Goal: Task Accomplishment & Management: Complete application form

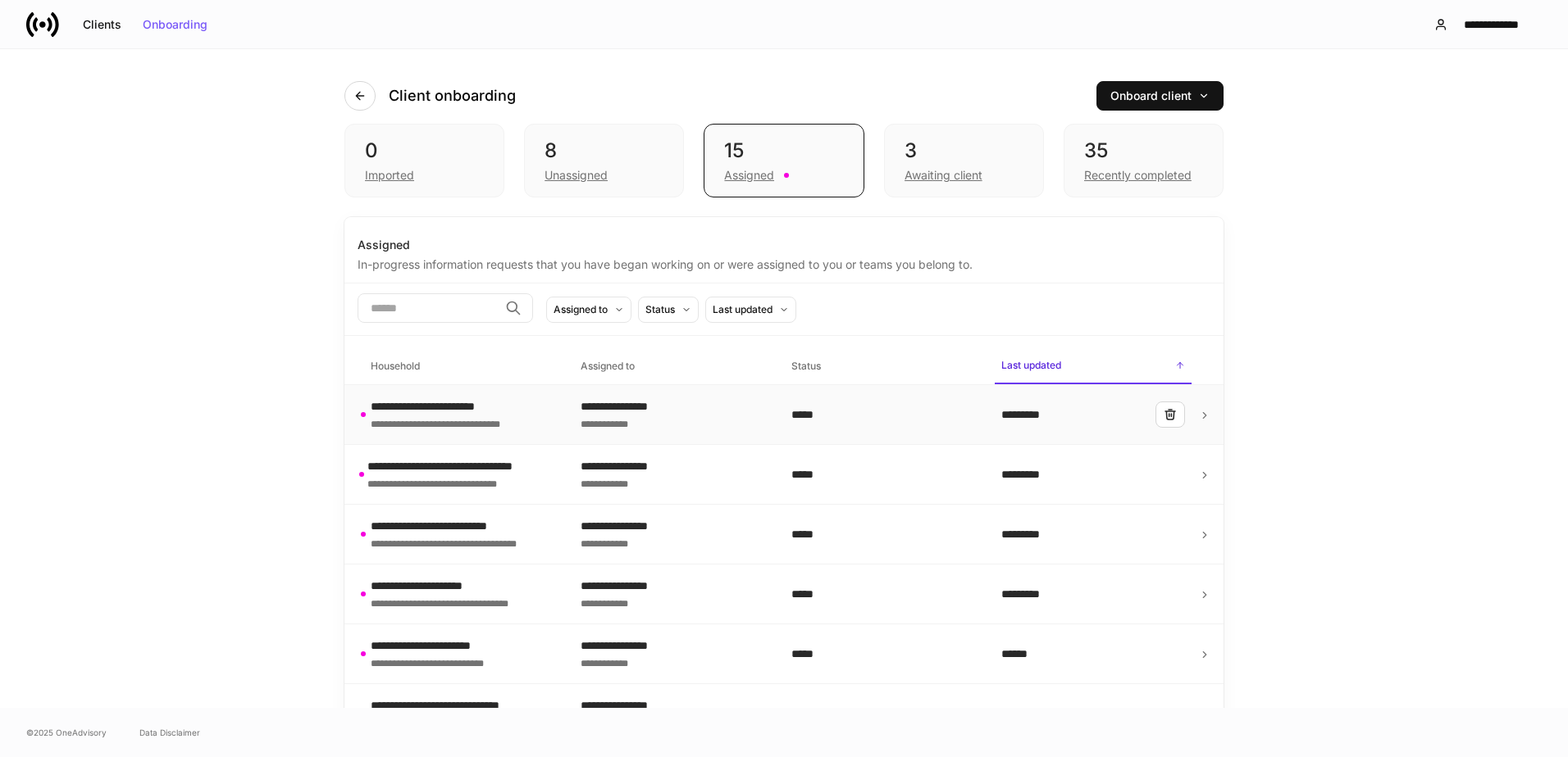
scroll to position [492, 0]
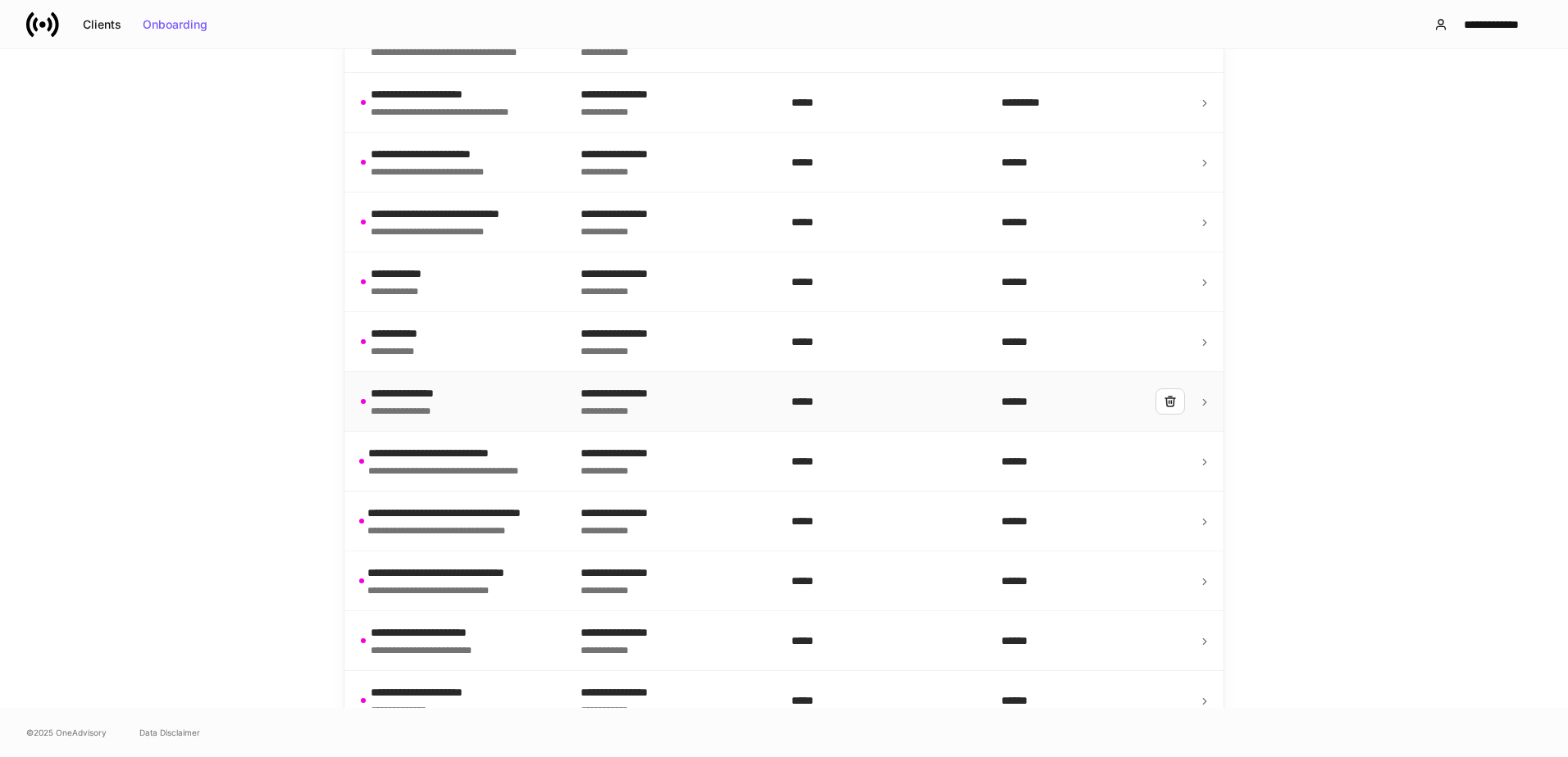
click at [466, 407] on div "**********" at bounding box center [424, 409] width 107 height 17
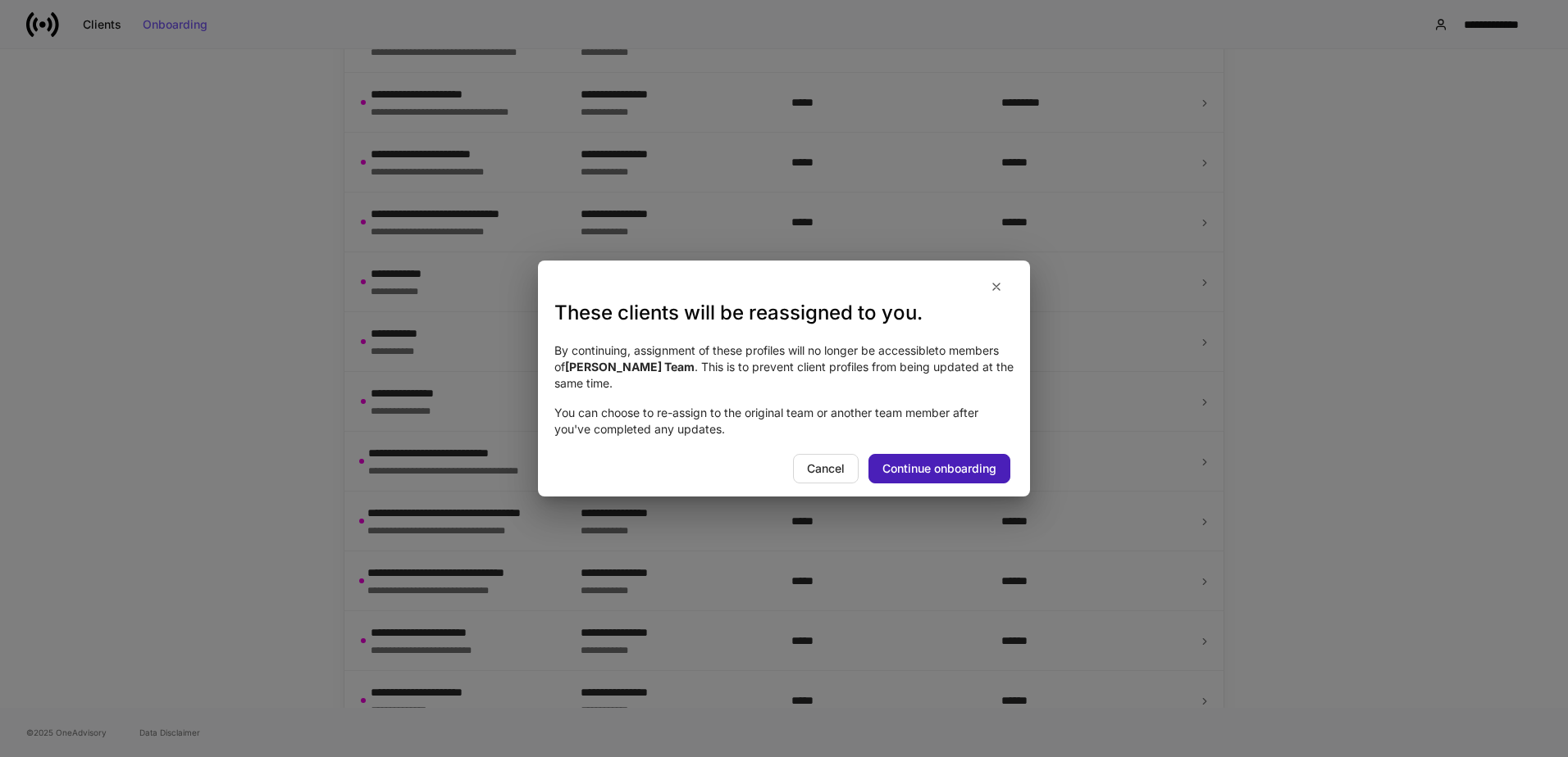
click at [929, 467] on div "Continue onboarding" at bounding box center [939, 469] width 114 height 12
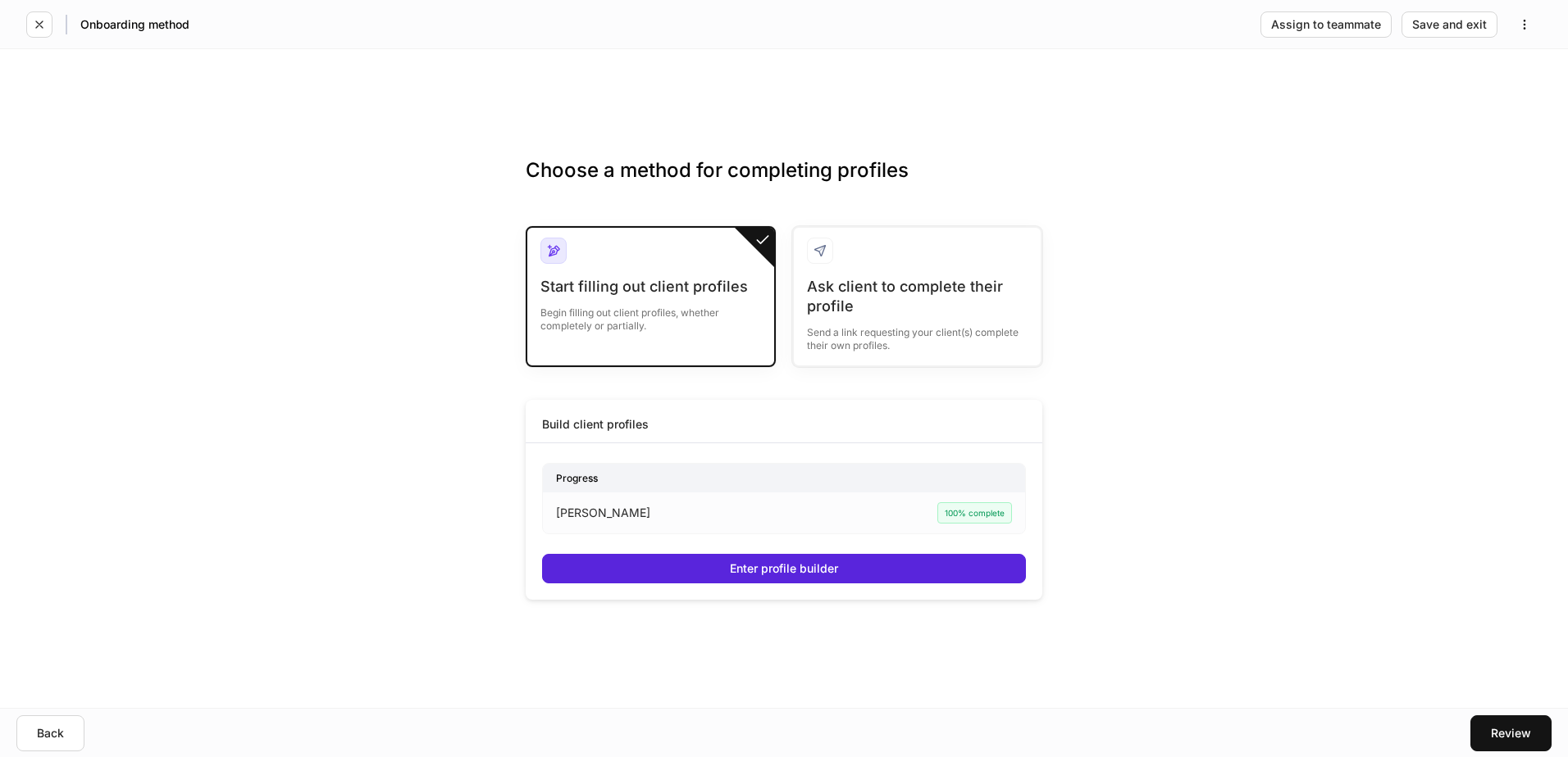
click at [797, 516] on div "[PERSON_NAME] 100% complete" at bounding box center [784, 513] width 456 height 22
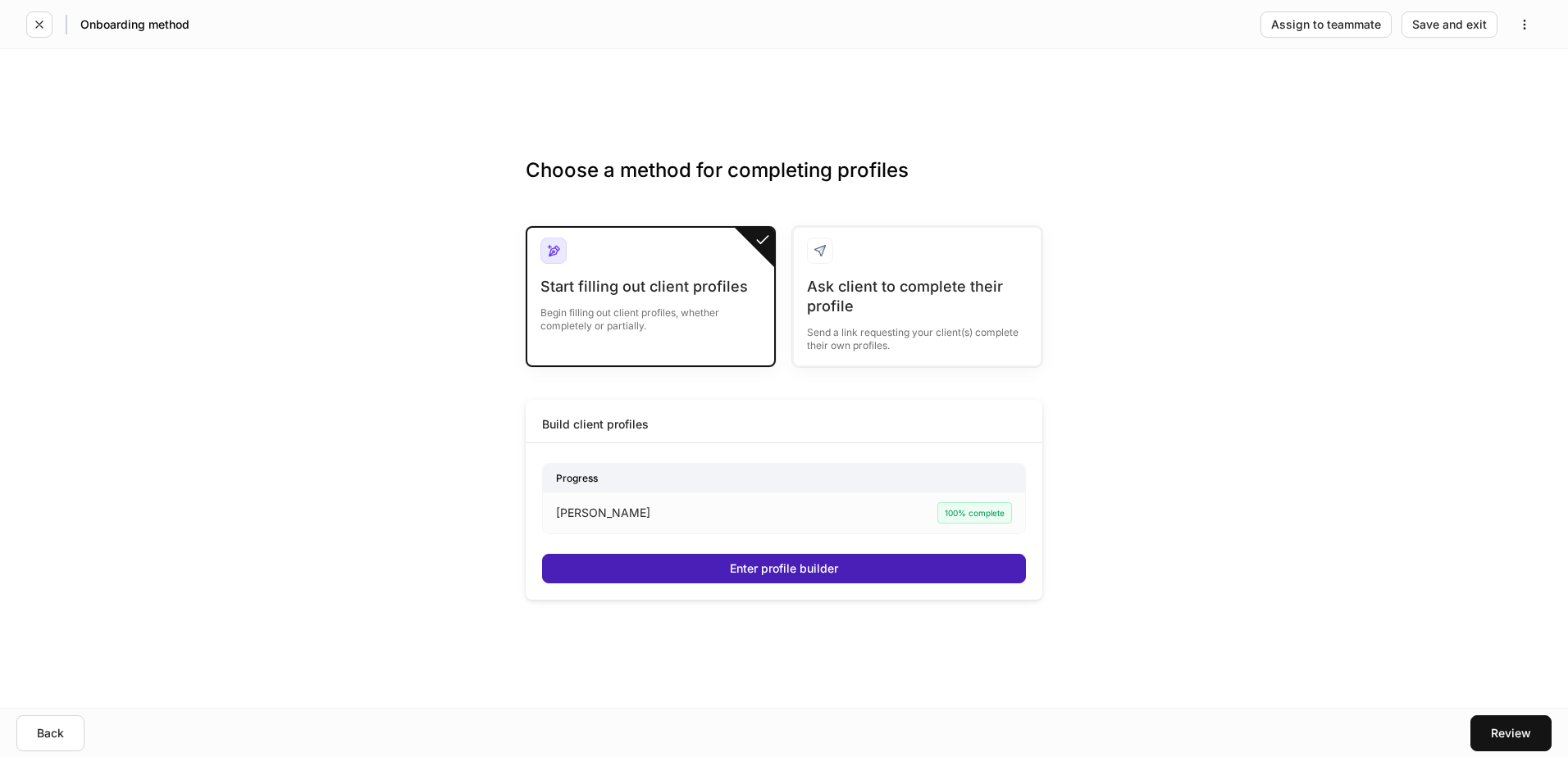
click at [809, 569] on div "Enter profile builder" at bounding box center [783, 569] width 108 height 12
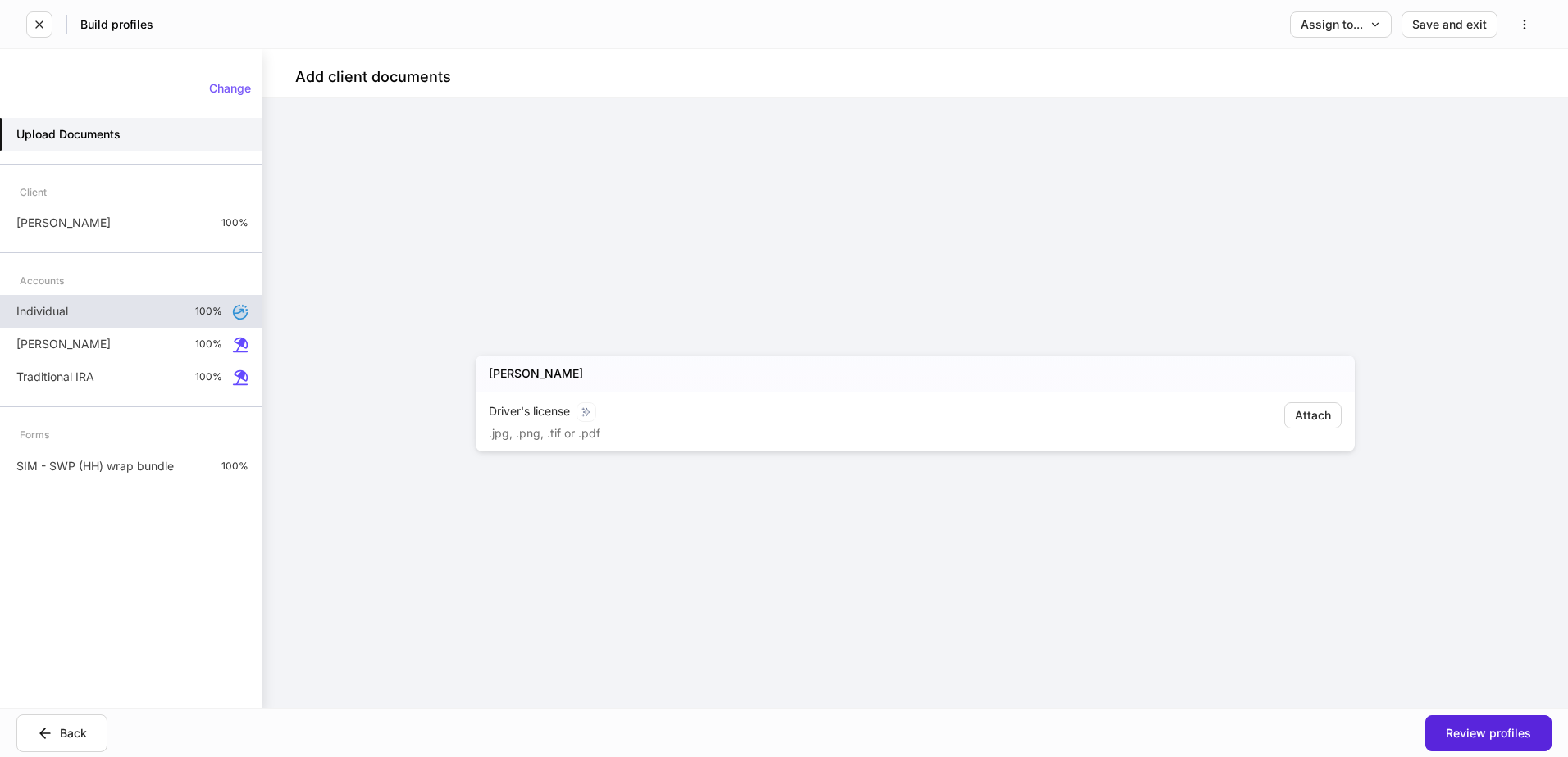
click at [84, 308] on div "Individual 100%" at bounding box center [131, 311] width 262 height 33
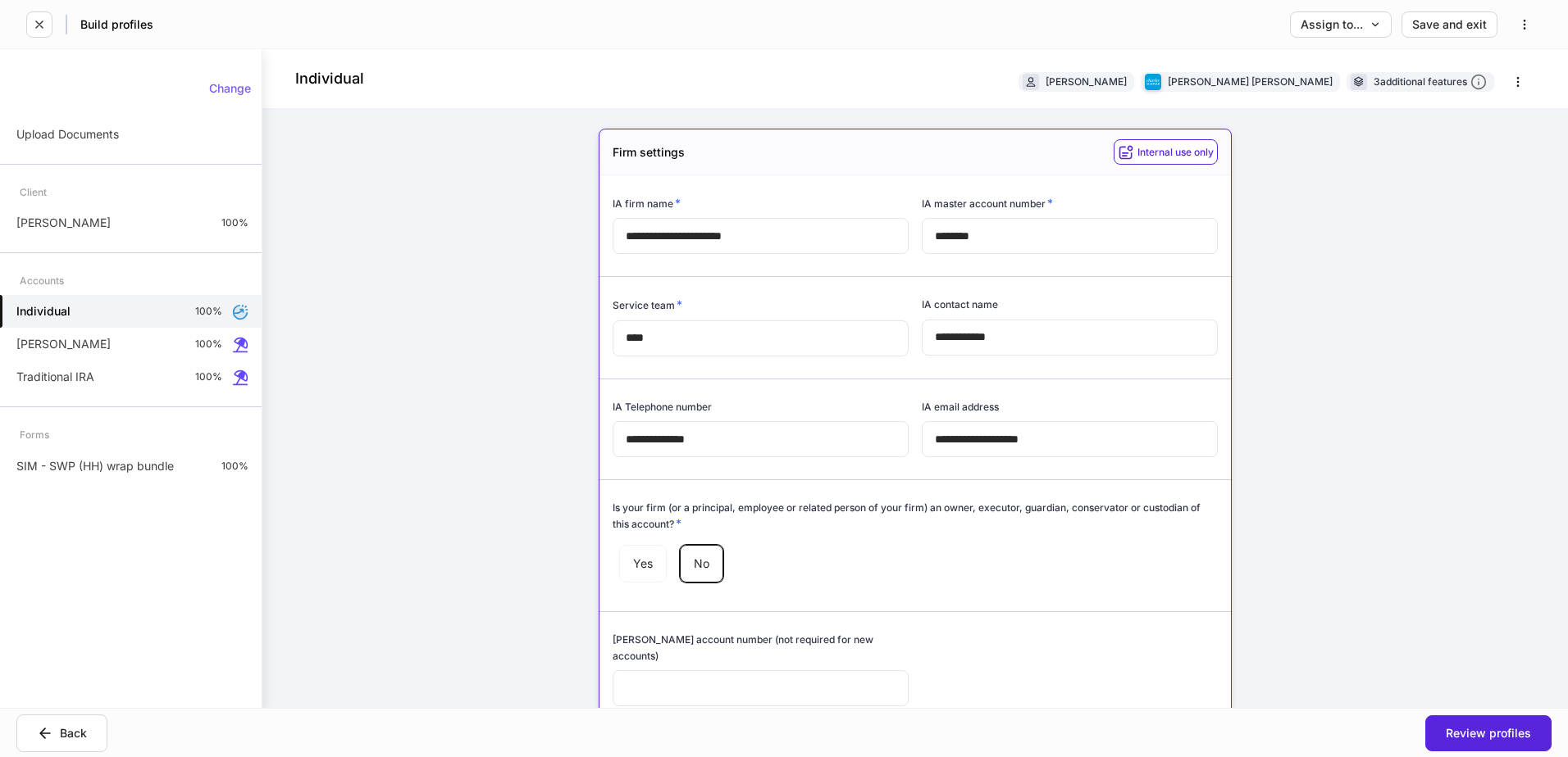
type input "******"
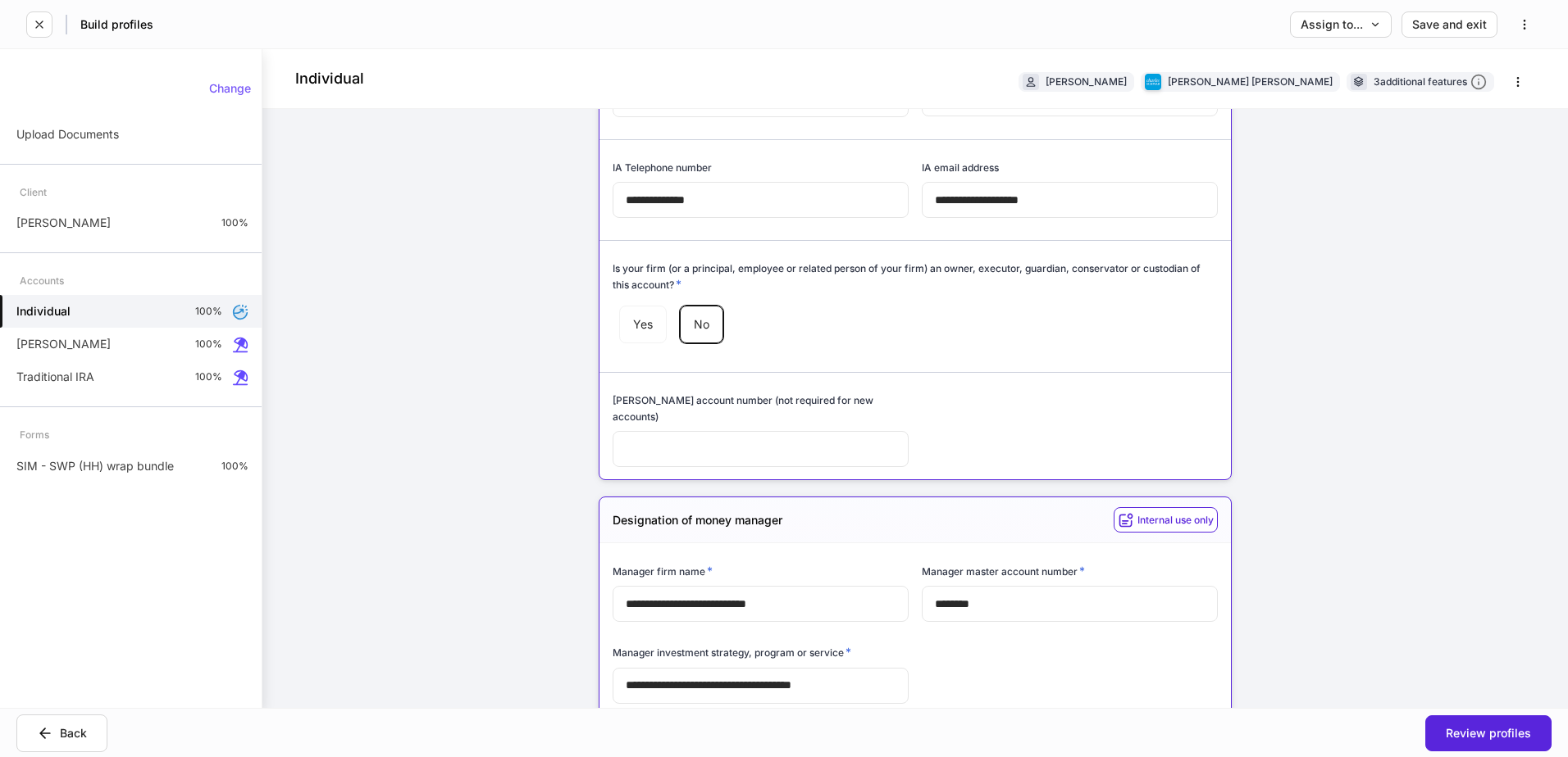
scroll to position [246, 0]
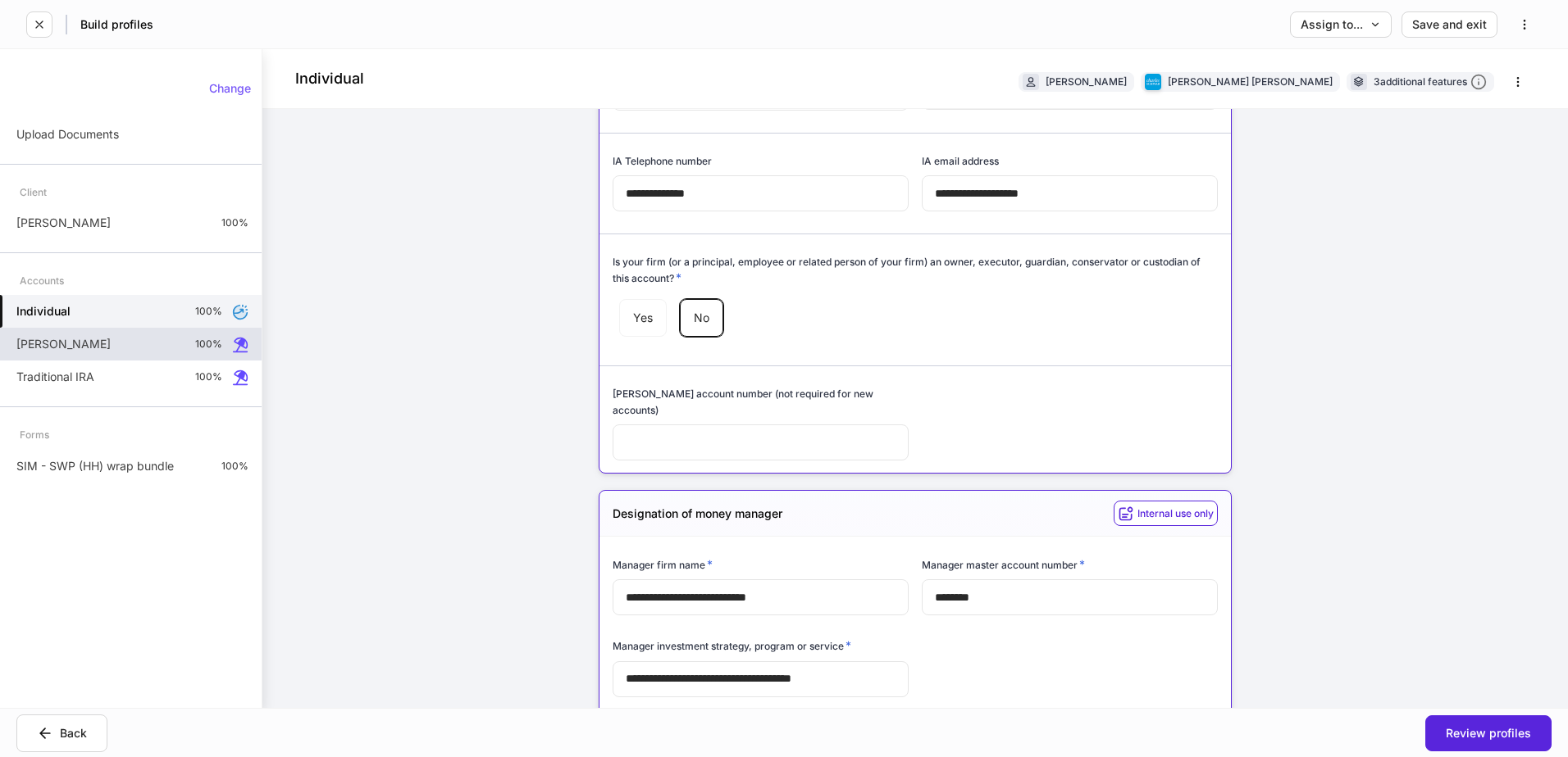
click at [139, 346] on div "[PERSON_NAME] 100%" at bounding box center [131, 344] width 262 height 33
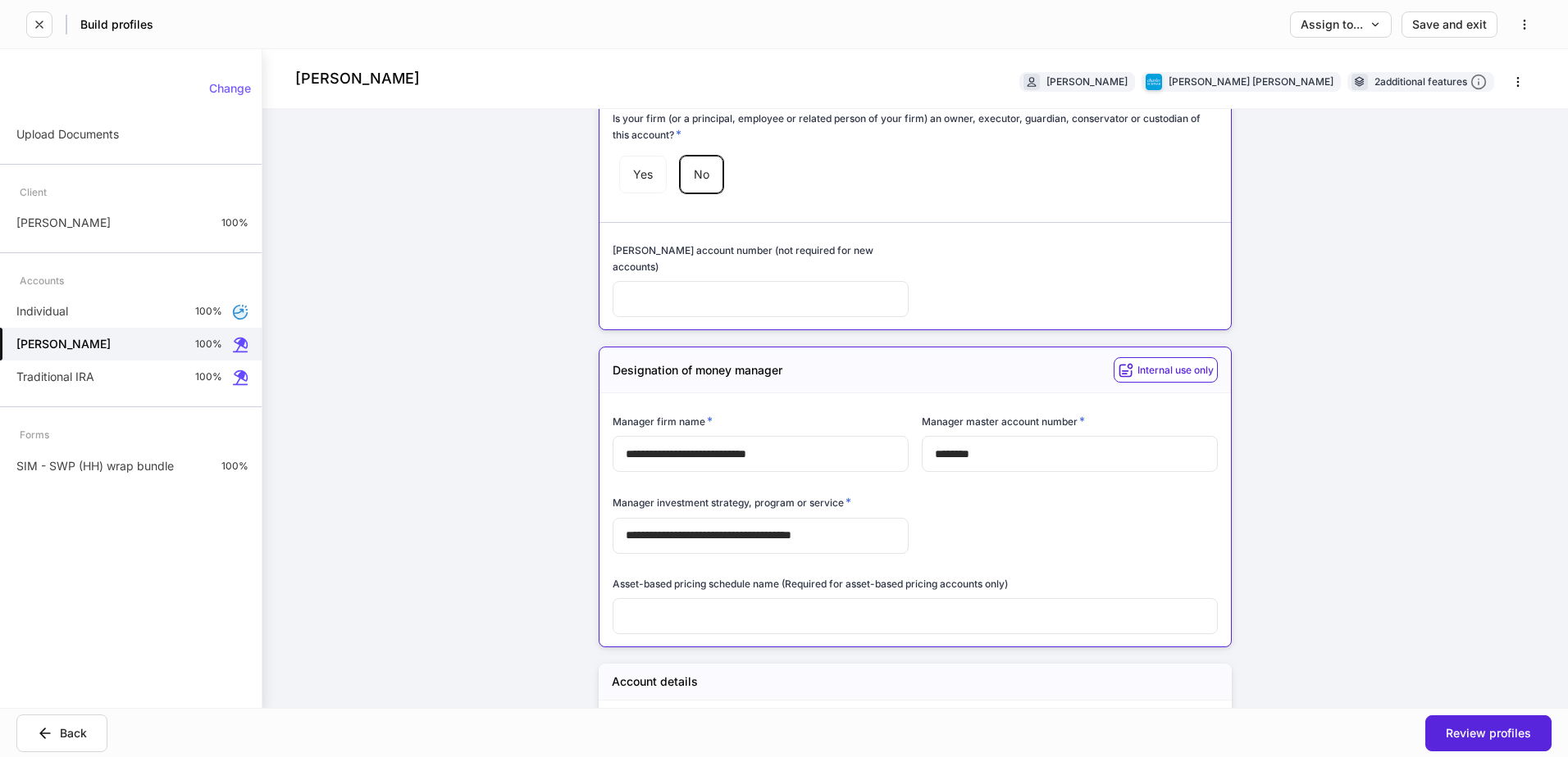
scroll to position [410, 0]
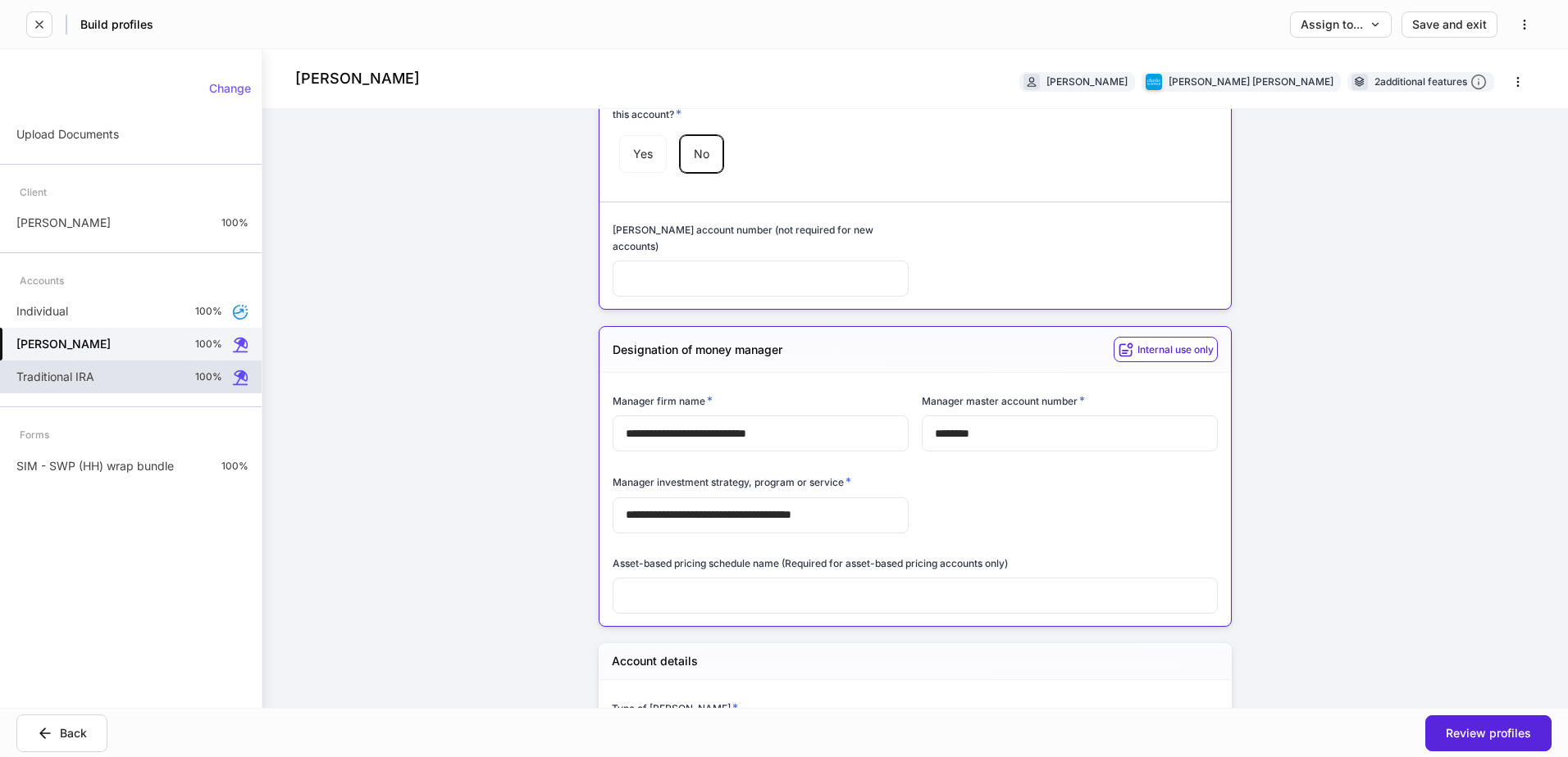
click at [73, 383] on p "Traditional IRA" at bounding box center [56, 377] width 78 height 17
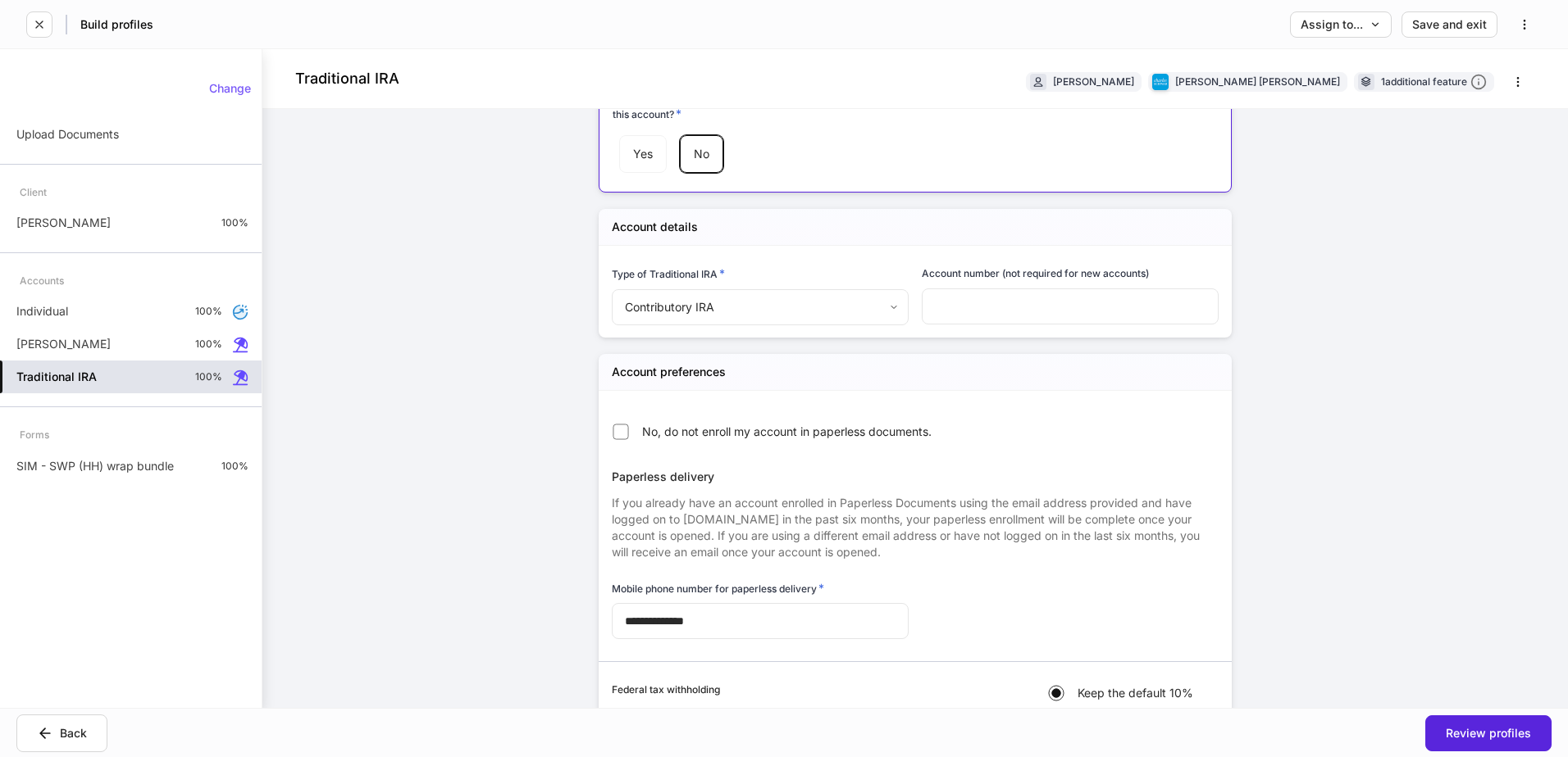
scroll to position [82, 0]
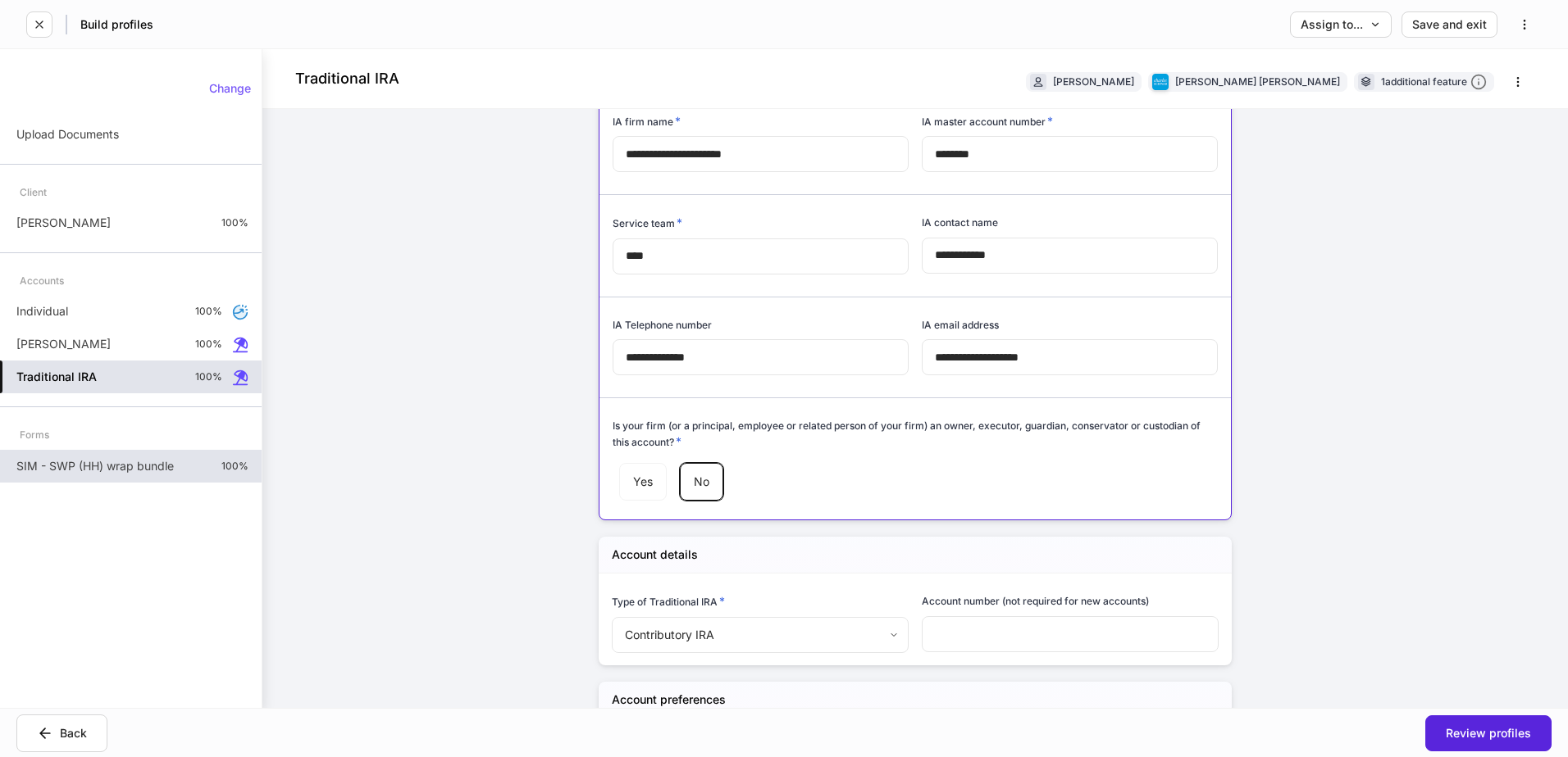
click at [102, 463] on p "SIM - SWP (HH) wrap bundle" at bounding box center [95, 466] width 158 height 17
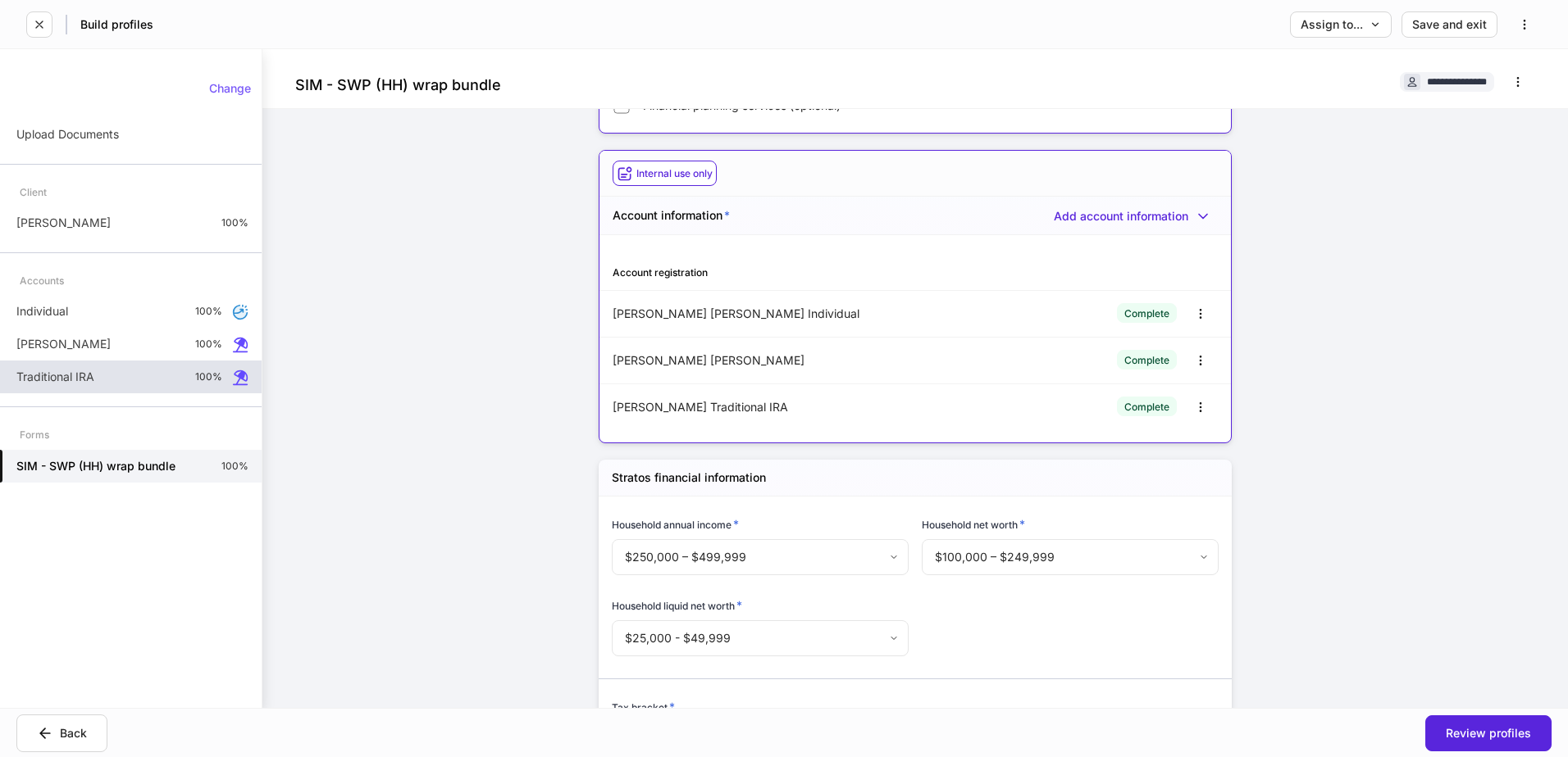
scroll to position [163, 0]
click at [1194, 405] on icon "button" at bounding box center [1200, 406] width 13 height 13
click at [1185, 444] on li "Edit" at bounding box center [1181, 446] width 60 height 26
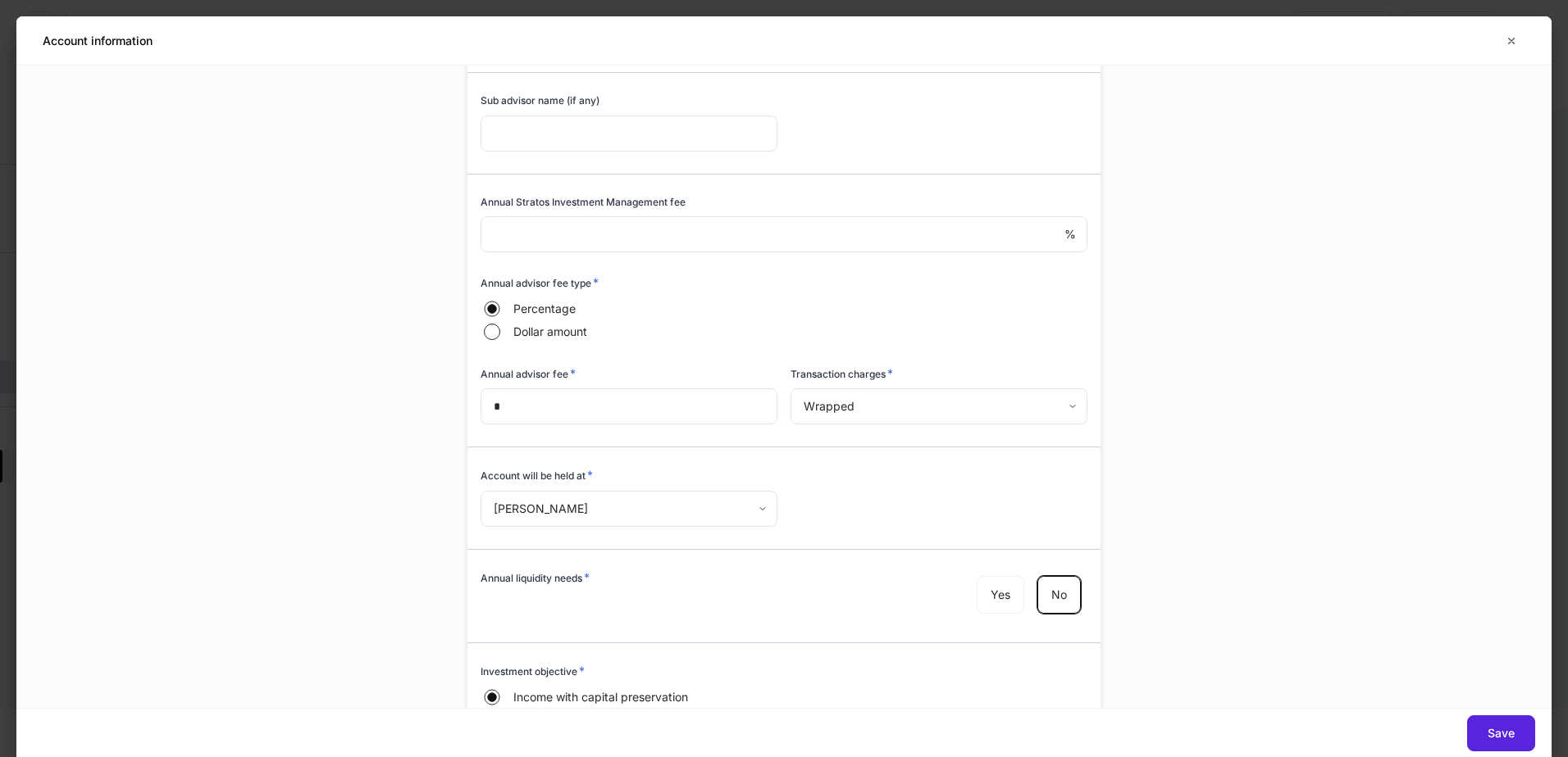
scroll to position [82, 0]
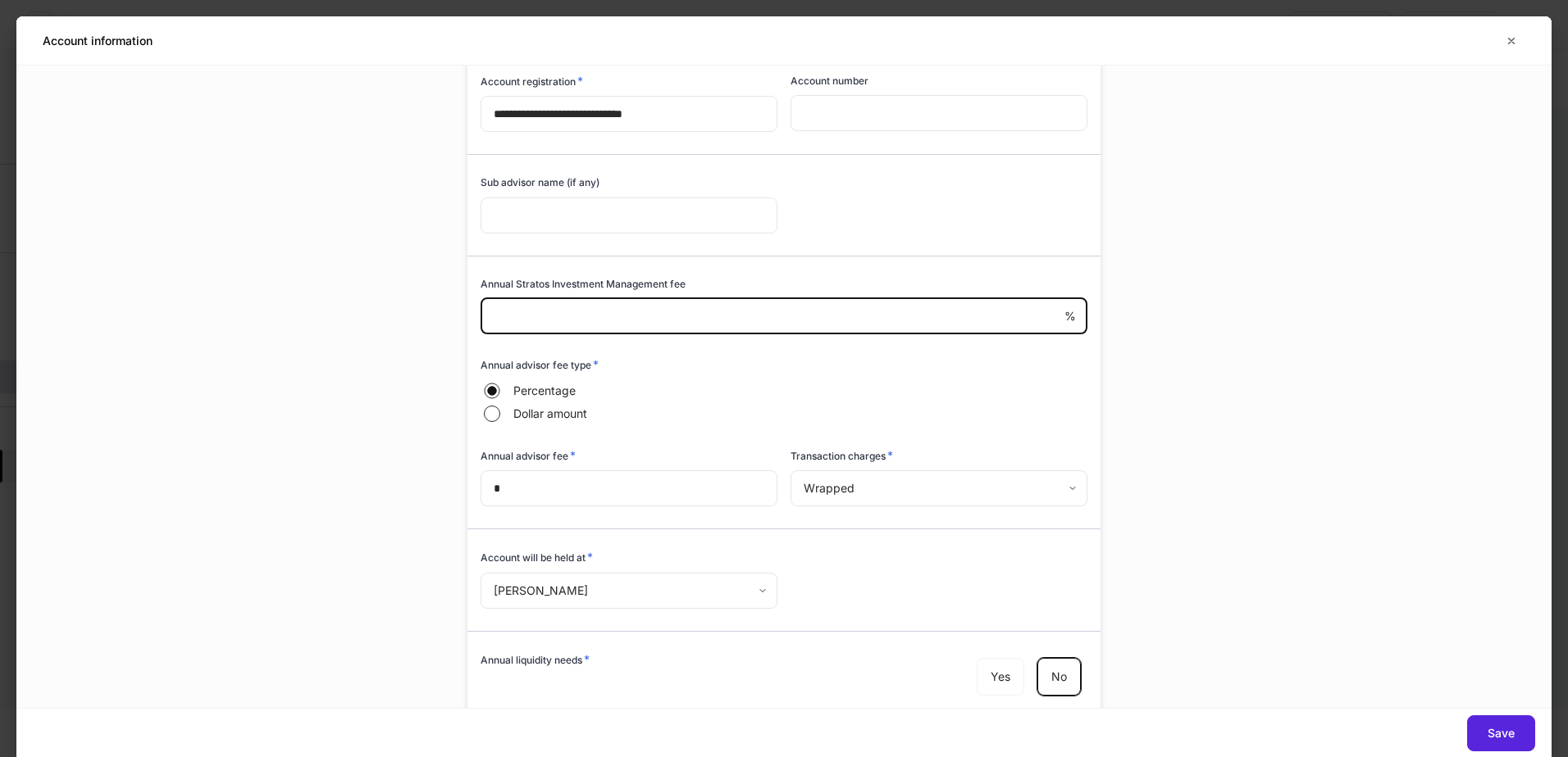
drag, startPoint x: 502, startPoint y: 314, endPoint x: 470, endPoint y: 310, distance: 32.2
click at [470, 310] on div "Annual Stratos Investment Management fee * % ​" at bounding box center [777, 296] width 619 height 80
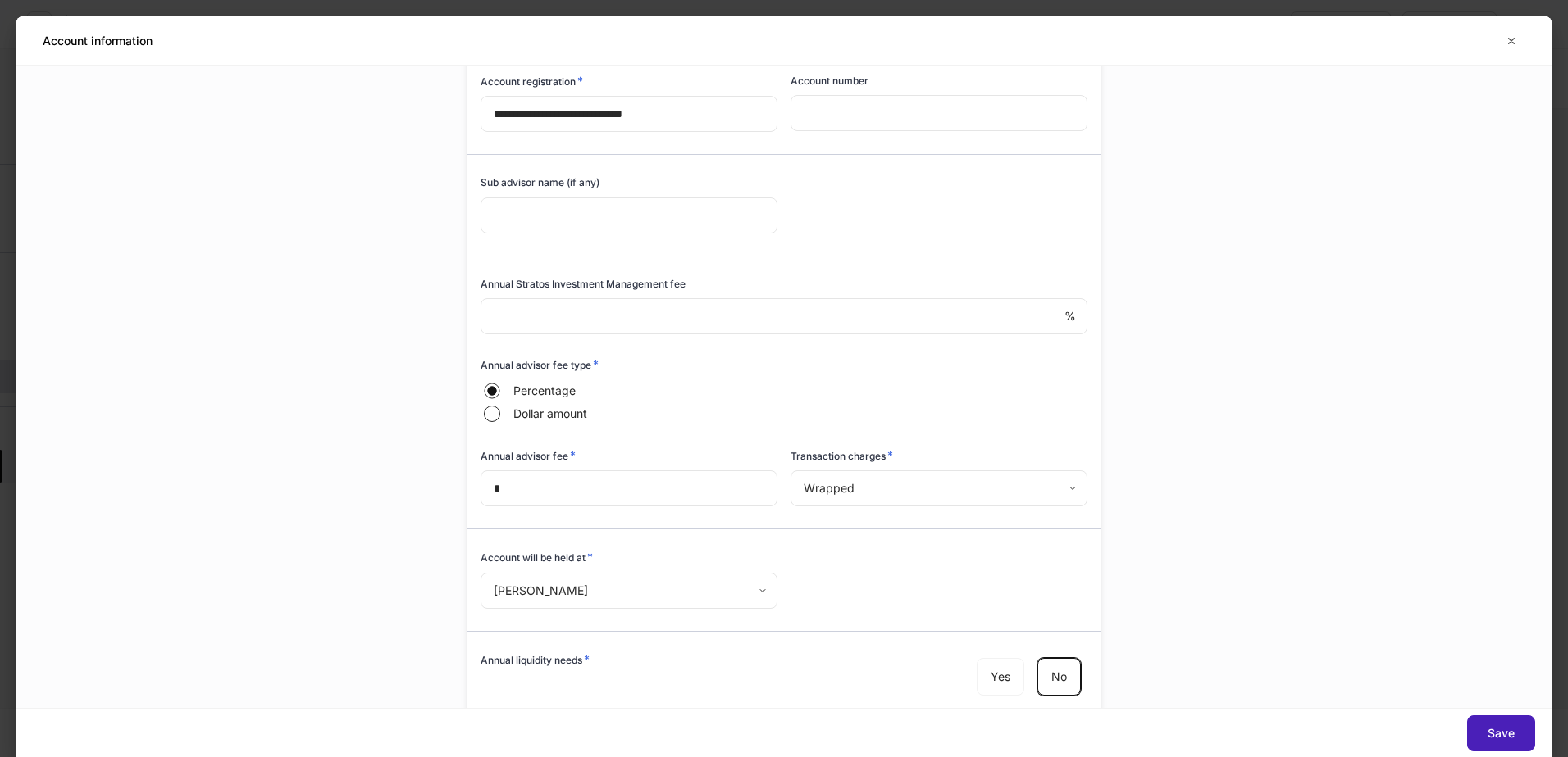
click at [1502, 725] on button "Save" at bounding box center [1501, 733] width 68 height 36
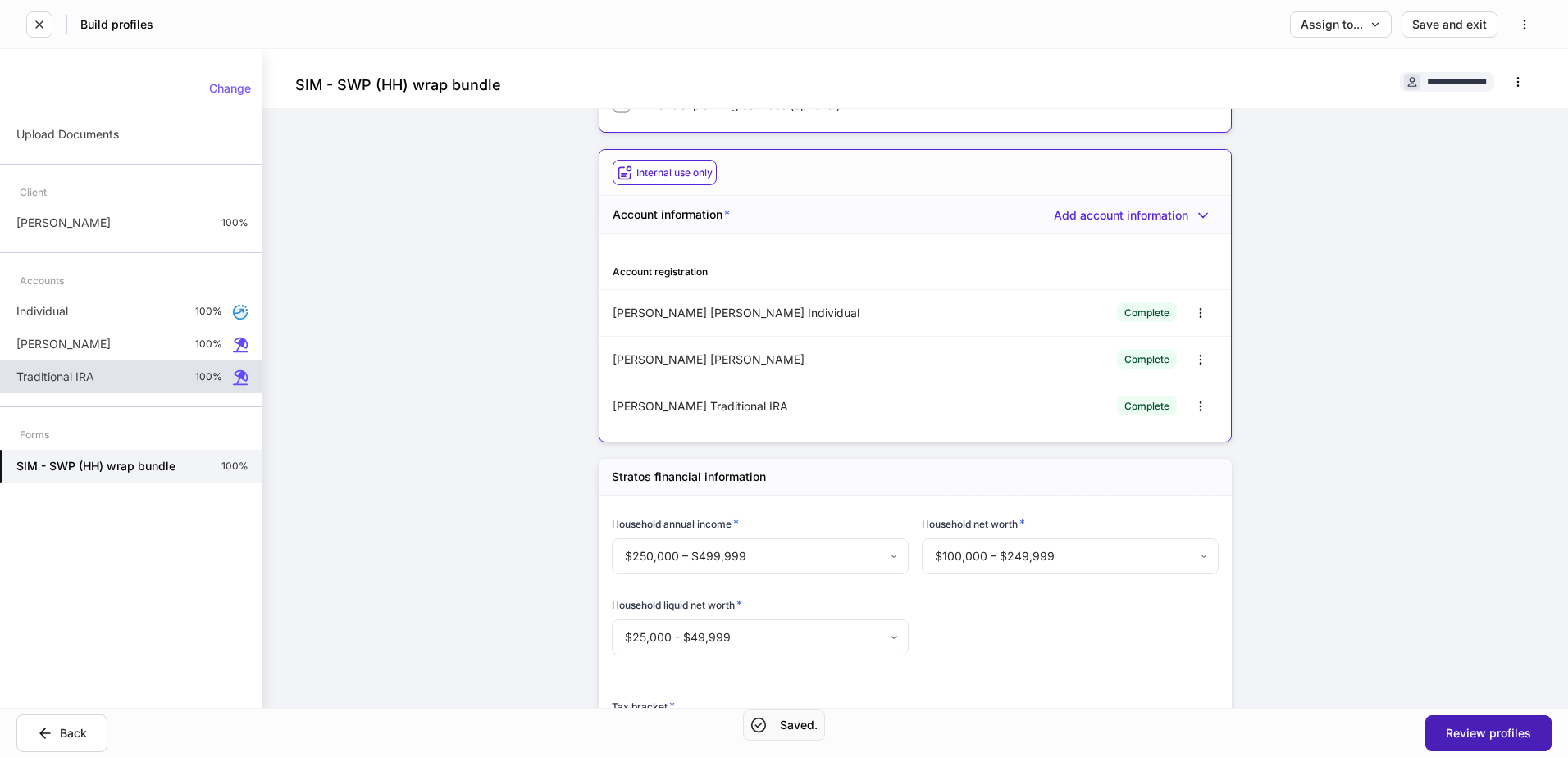
click at [1454, 730] on div "Review profiles" at bounding box center [1489, 734] width 85 height 12
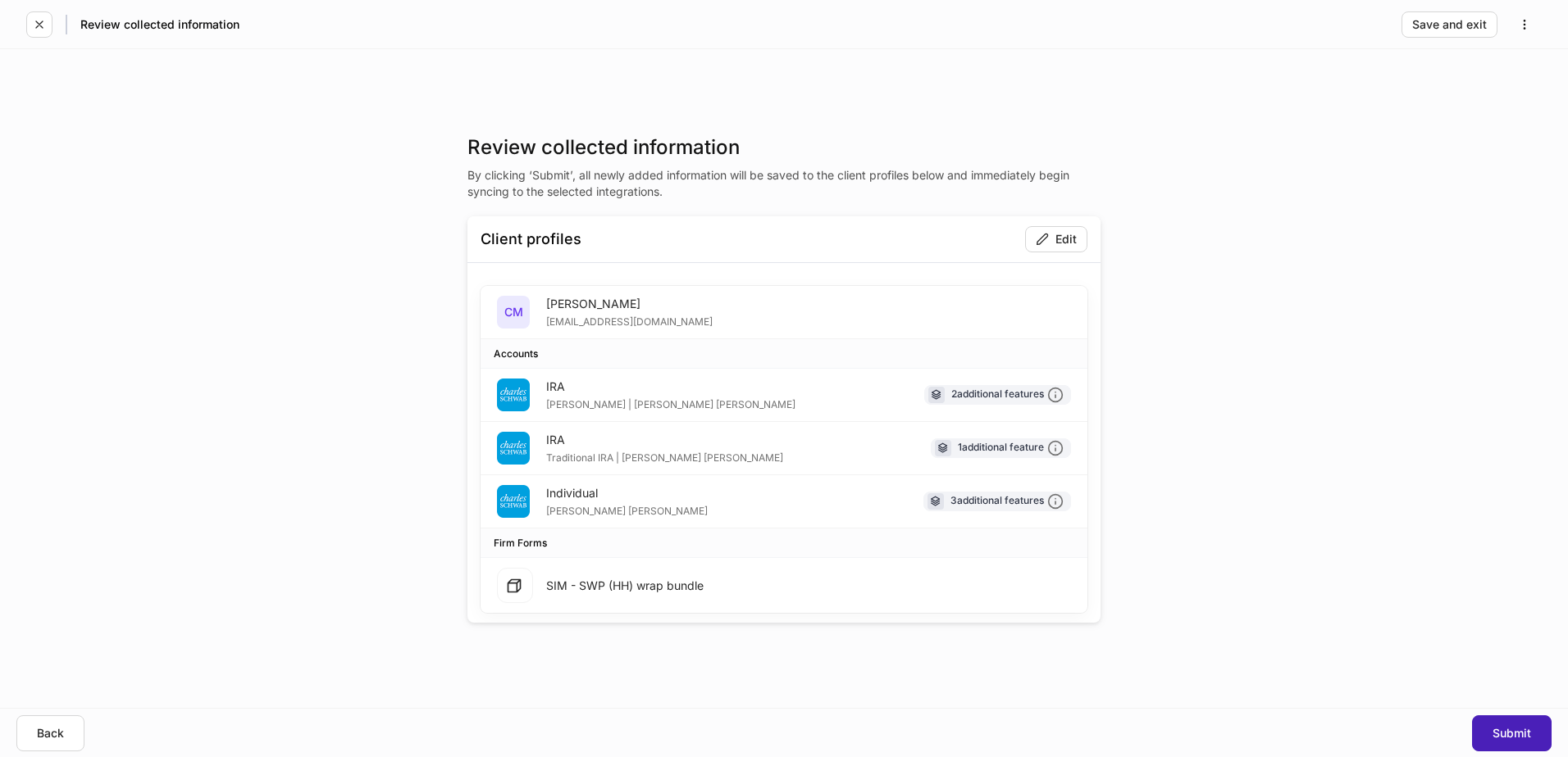
click at [1497, 730] on div "Submit" at bounding box center [1512, 734] width 39 height 12
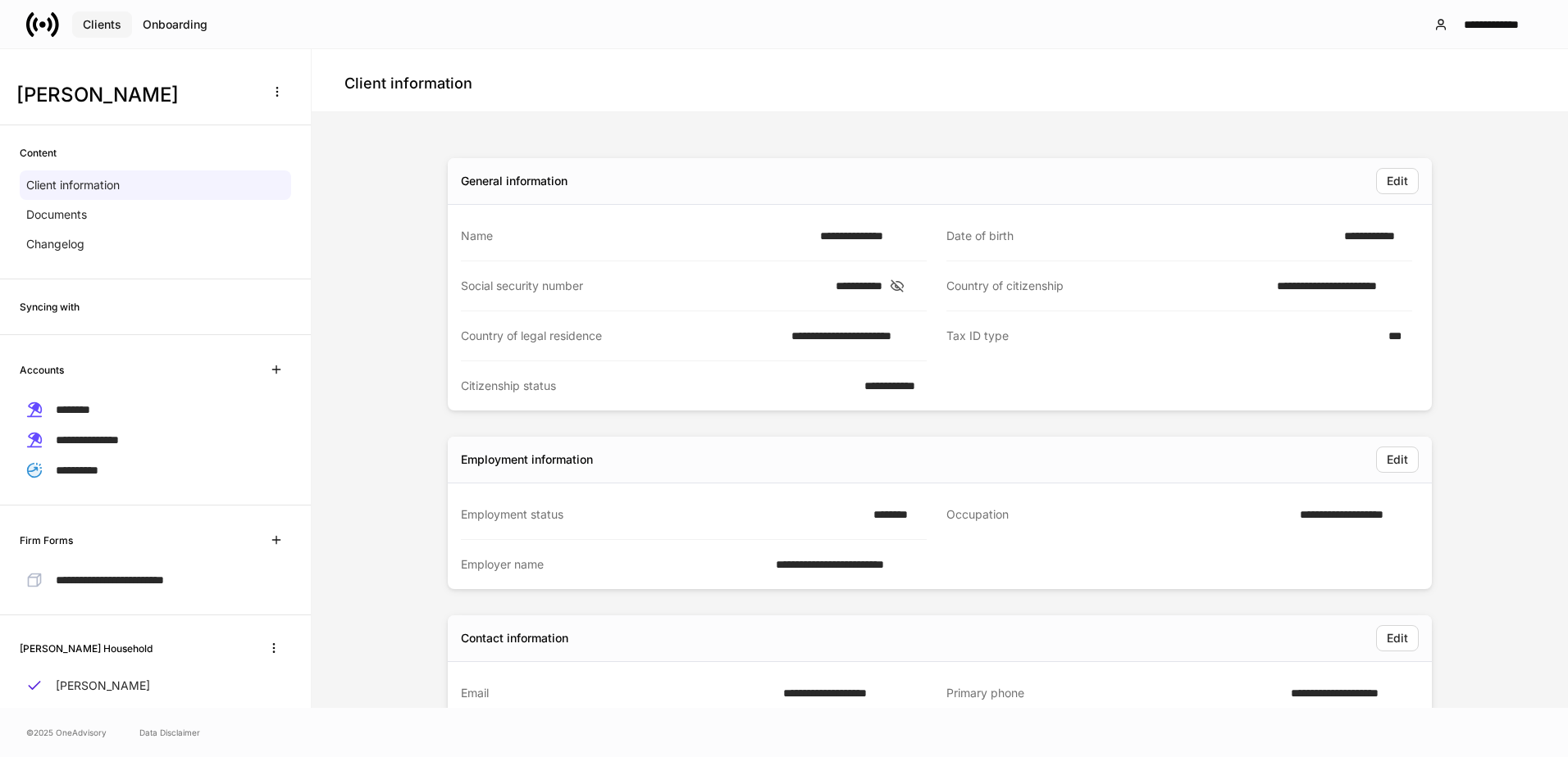
click at [123, 12] on button "Clients" at bounding box center [102, 25] width 59 height 26
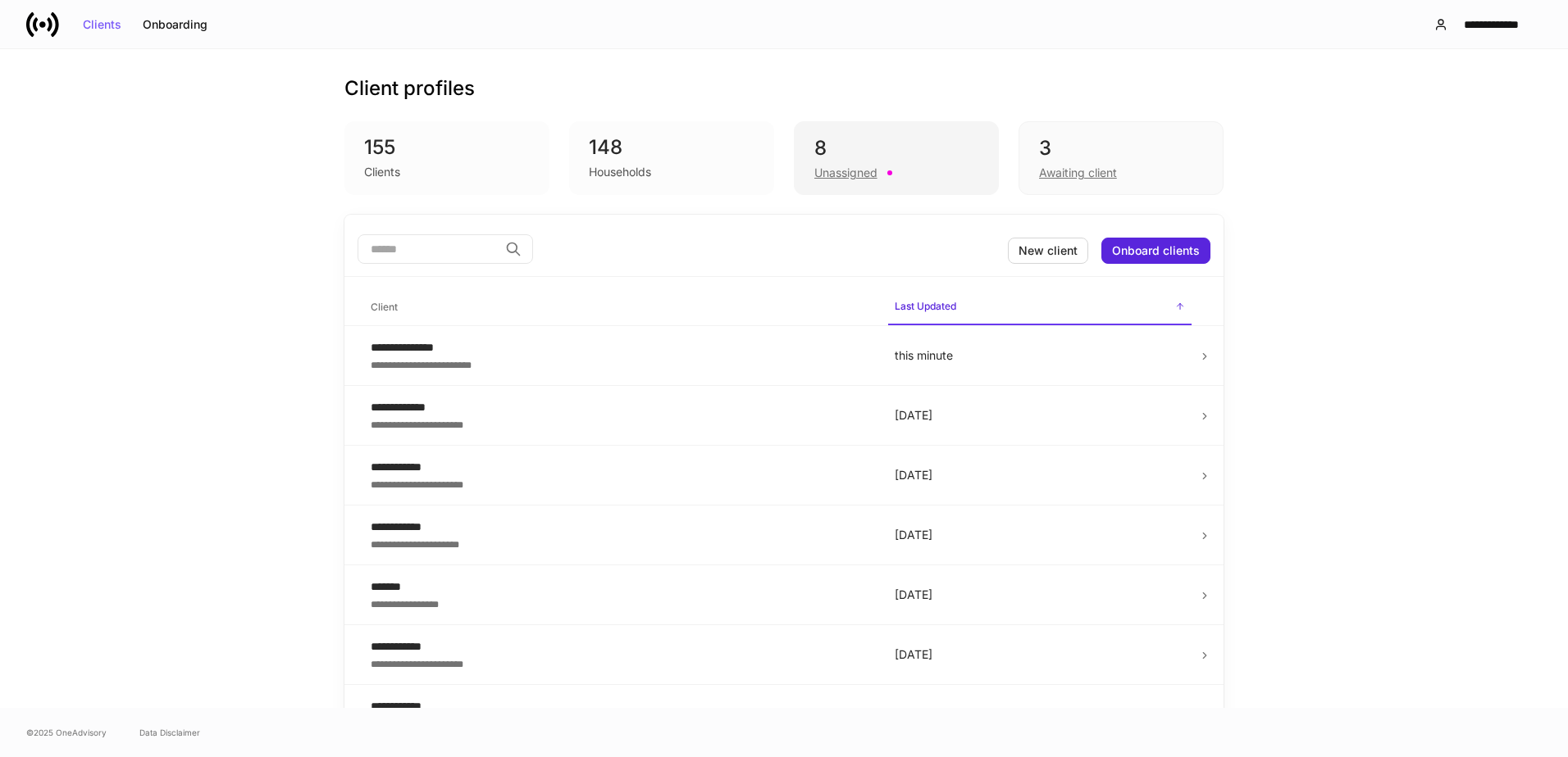
click at [942, 148] on div "8" at bounding box center [896, 149] width 164 height 26
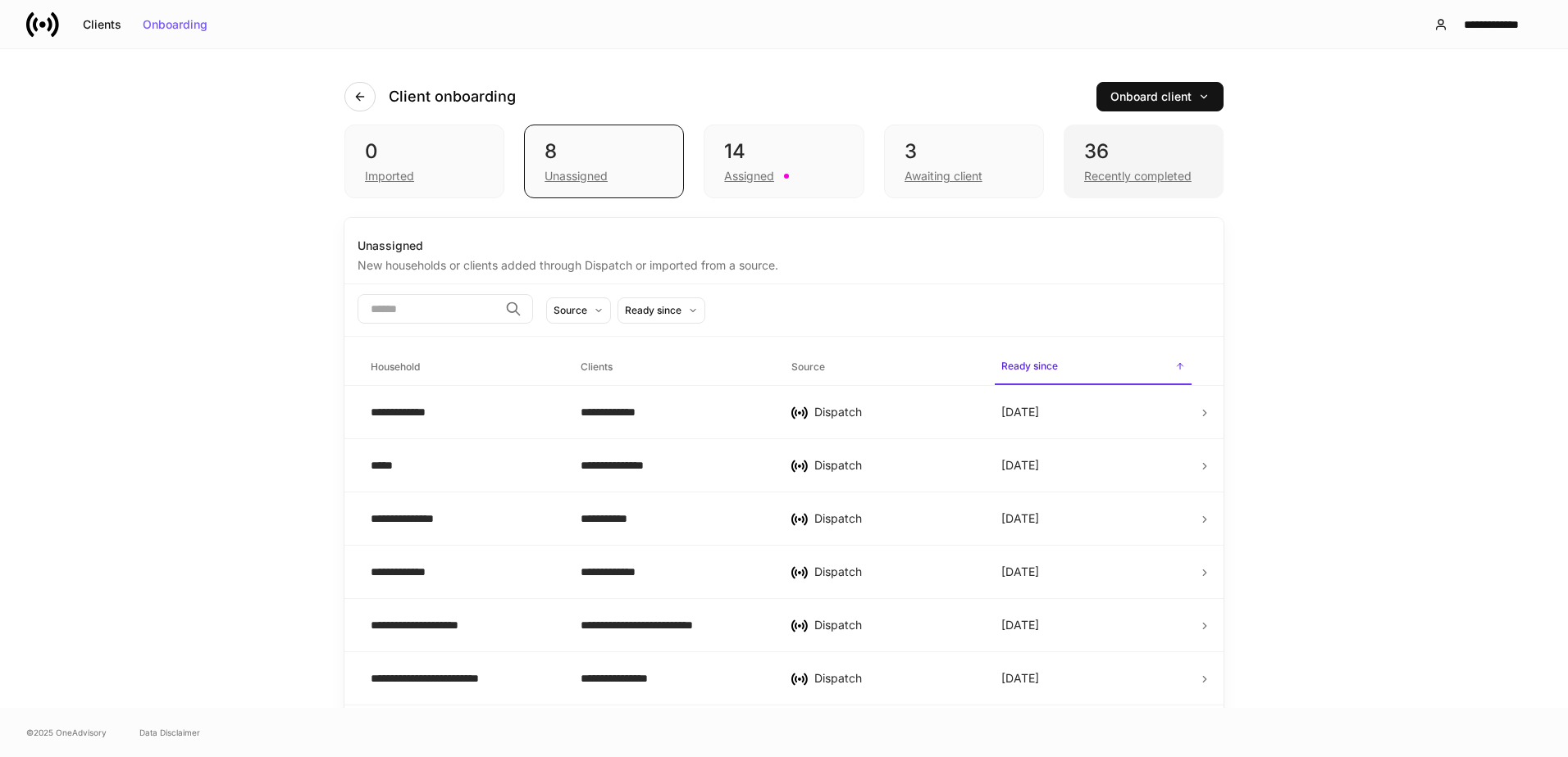
click at [1124, 161] on div "36" at bounding box center [1144, 152] width 119 height 26
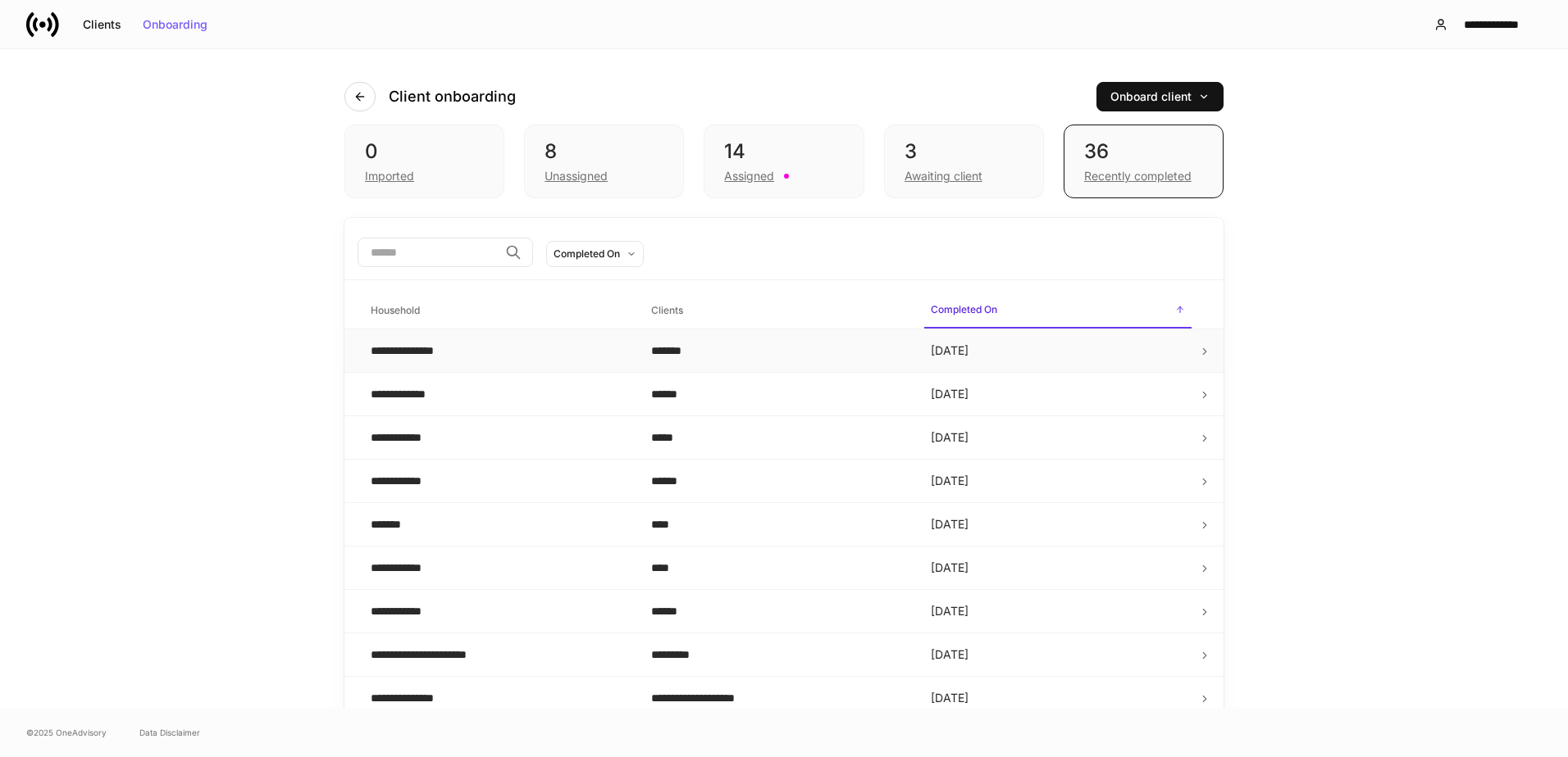
click at [572, 363] on td "**********" at bounding box center [498, 352] width 280 height 44
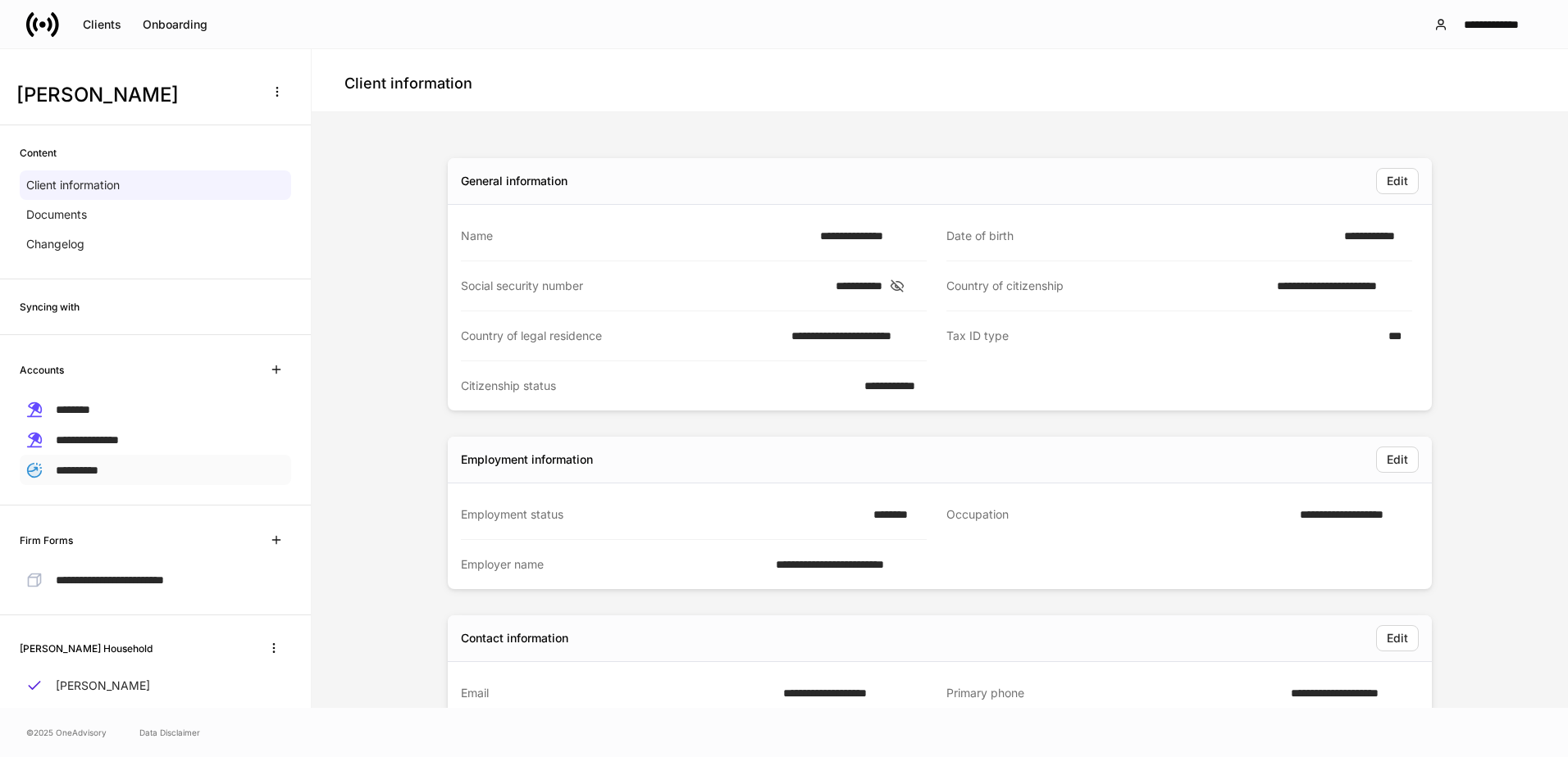
click at [136, 466] on div "**********" at bounding box center [156, 470] width 272 height 31
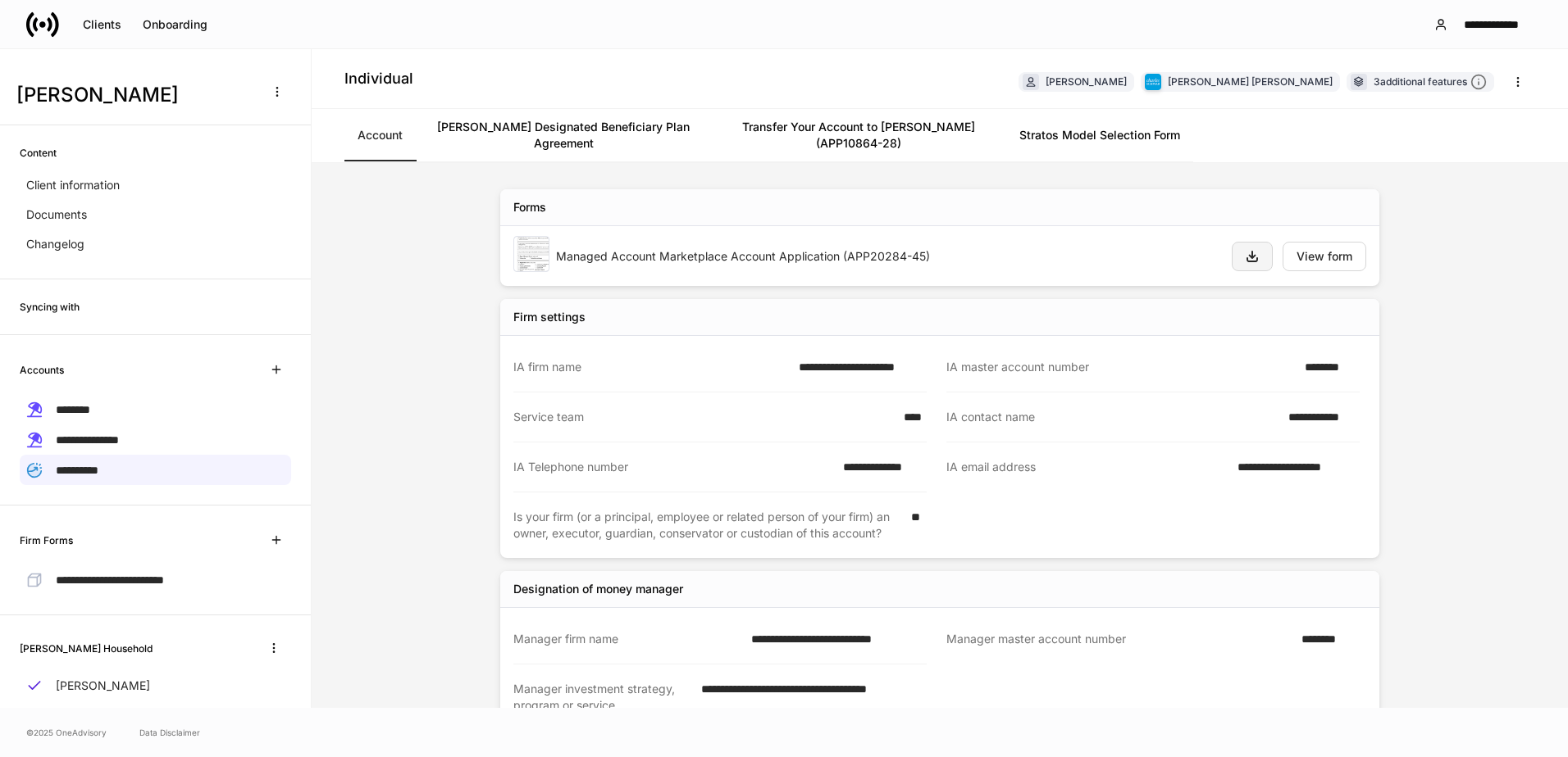
click at [1247, 257] on icon "button" at bounding box center [1252, 257] width 10 height 10
click at [1250, 254] on icon "button" at bounding box center [1252, 256] width 13 height 13
click at [1531, 287] on div "**********" at bounding box center [940, 436] width 1257 height 545
click at [1251, 257] on icon "button" at bounding box center [1252, 256] width 13 height 13
click at [498, 143] on link "[PERSON_NAME] Designated Beneficiary Plan Agreement" at bounding box center [563, 135] width 295 height 53
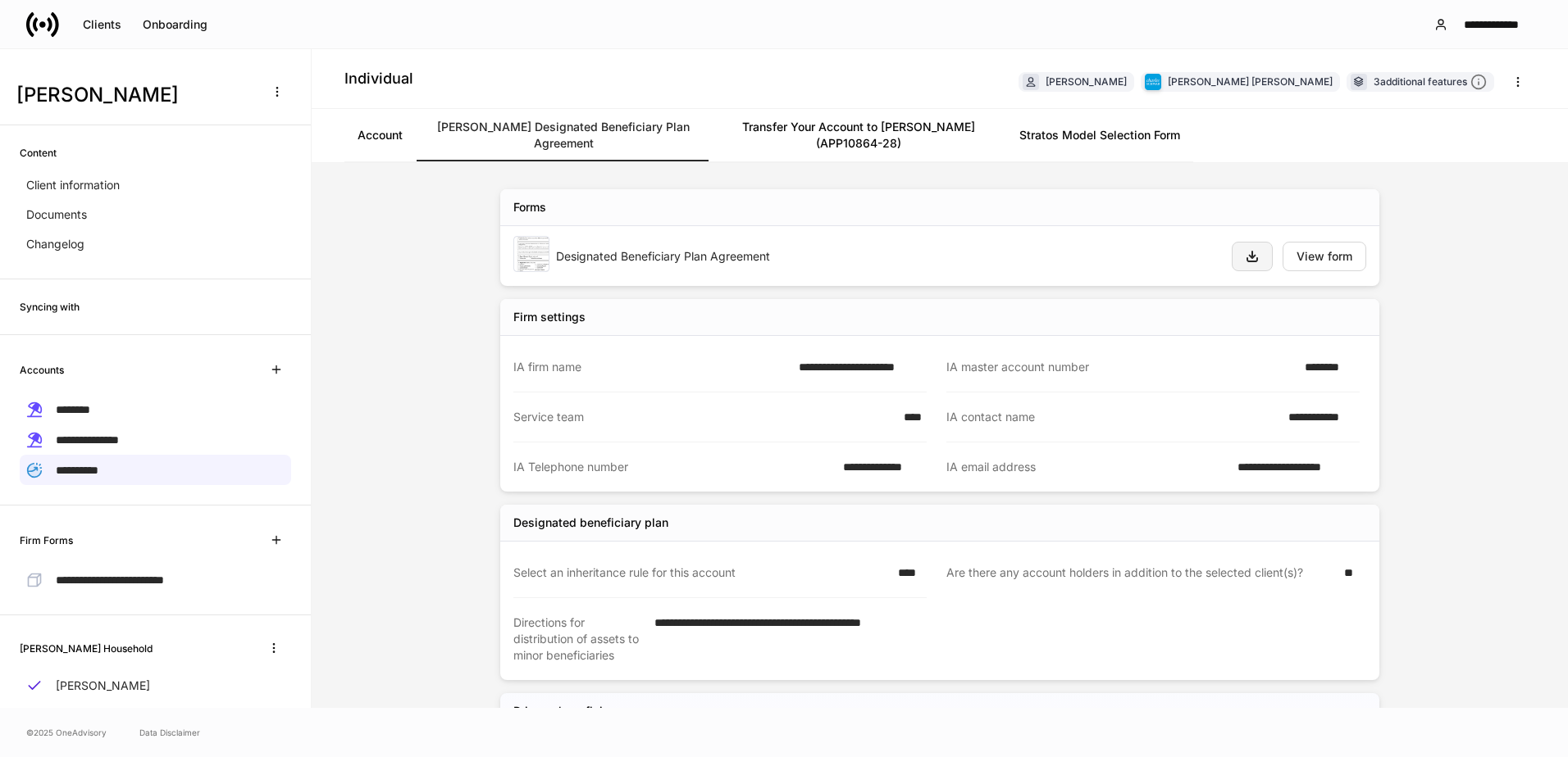
click at [1247, 252] on icon "button" at bounding box center [1252, 257] width 10 height 10
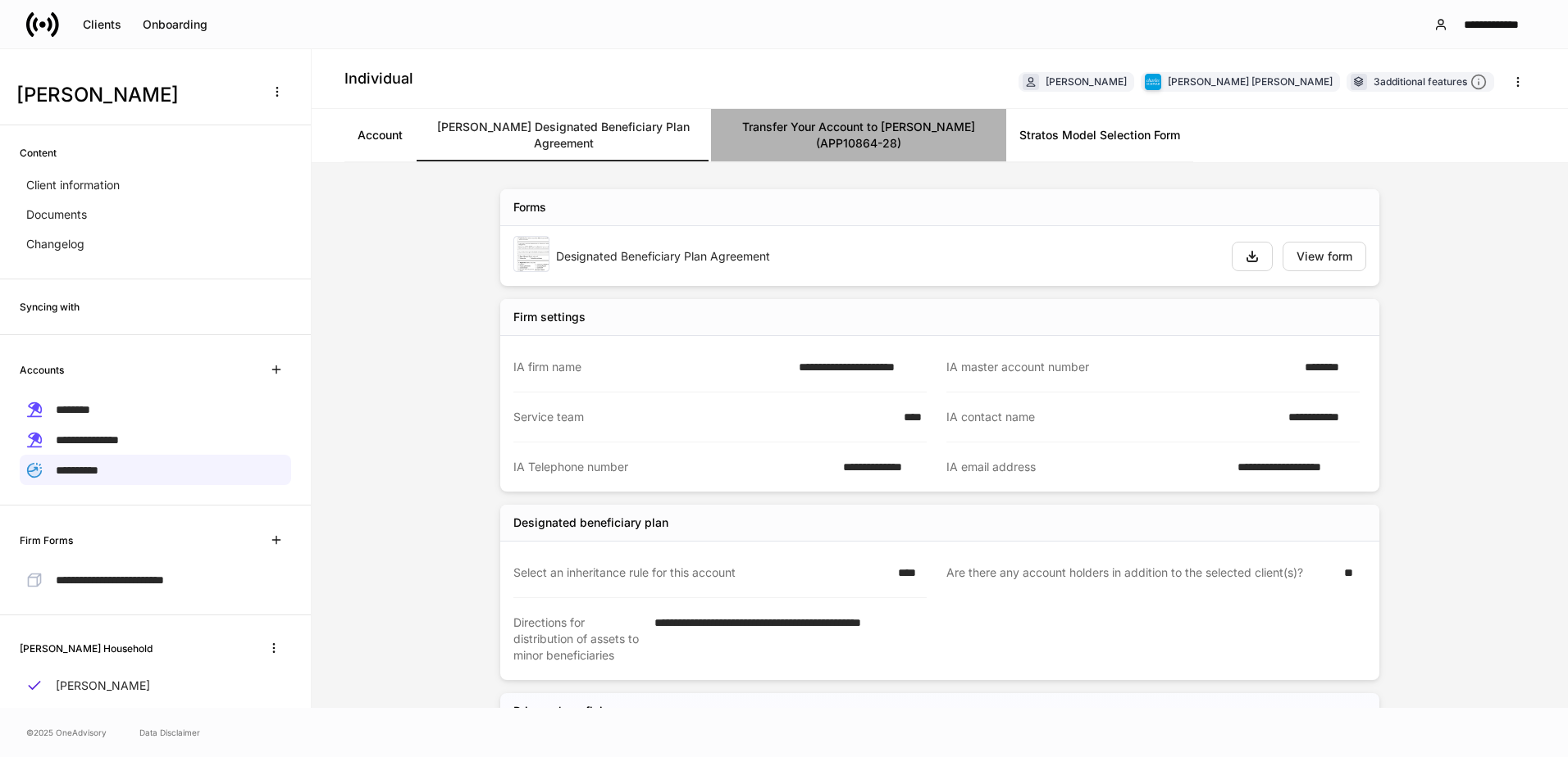
click at [857, 137] on link "Transfer Your Account to [PERSON_NAME] (APP10864-28)" at bounding box center [858, 135] width 295 height 53
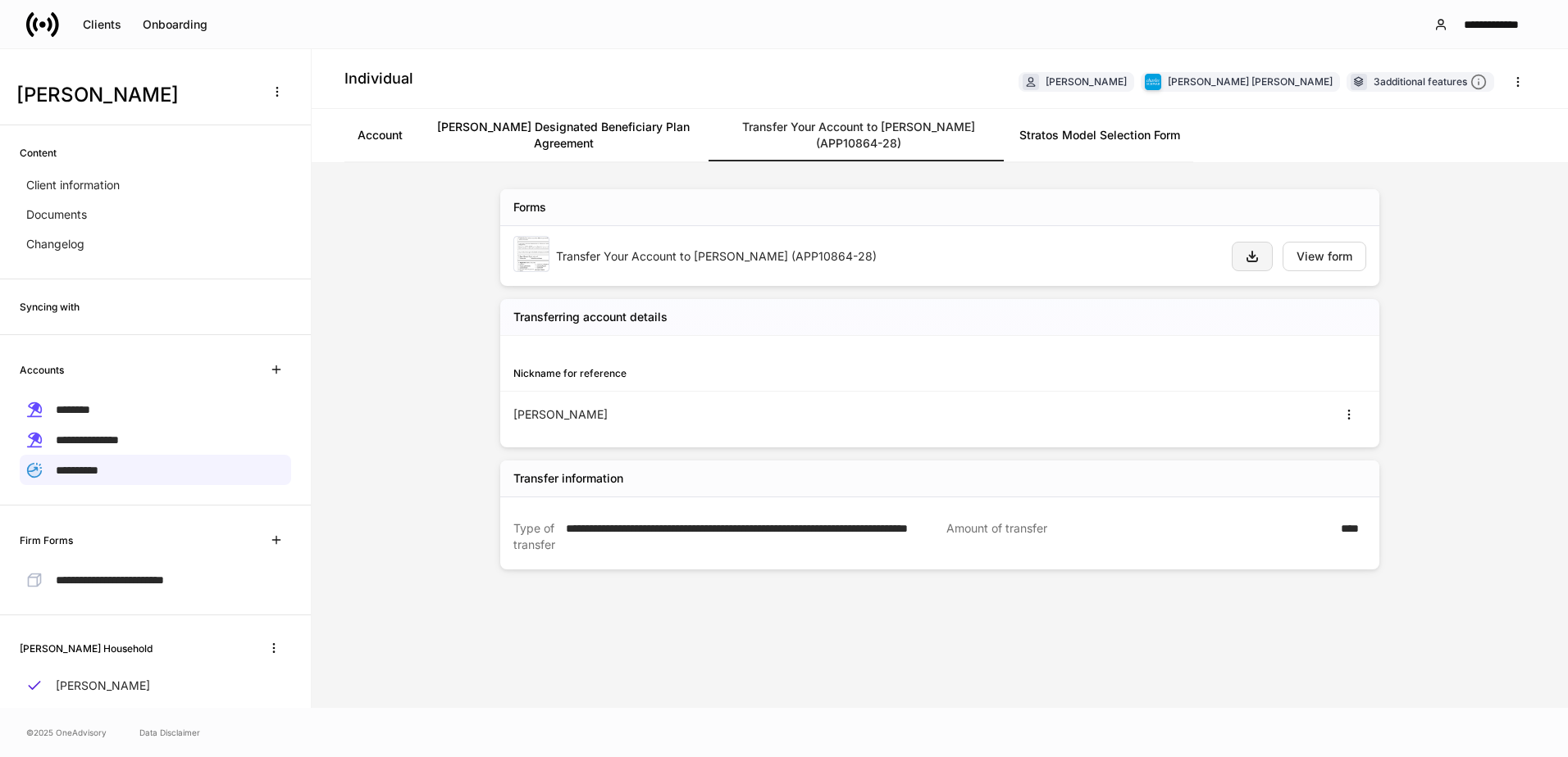
click at [1249, 256] on icon "button" at bounding box center [1252, 257] width 10 height 10
click at [1110, 145] on link "Stratos Model Selection Form" at bounding box center [1099, 135] width 187 height 53
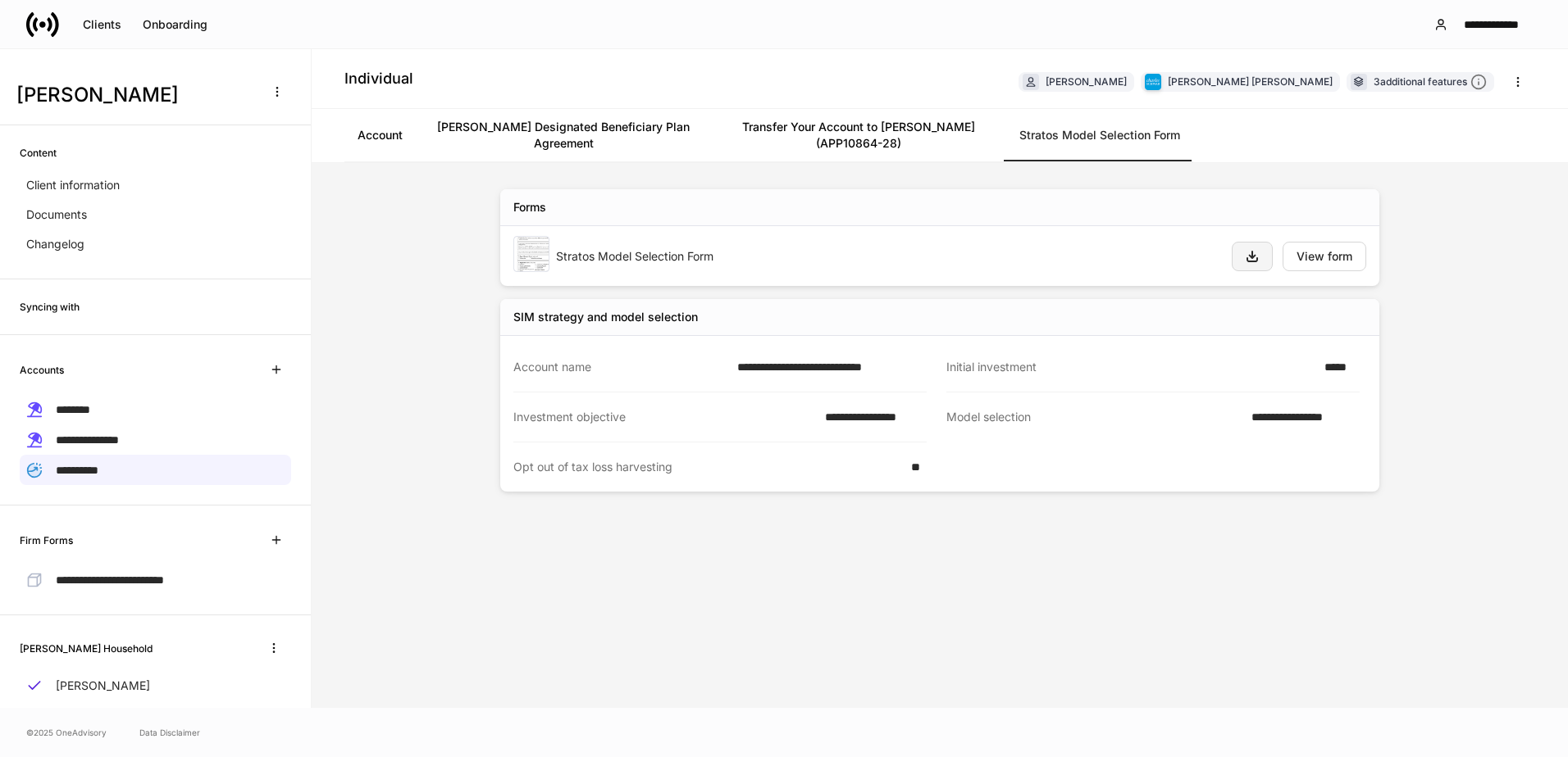
click at [1247, 260] on icon "button" at bounding box center [1252, 257] width 10 height 10
click at [114, 437] on span "**********" at bounding box center [87, 441] width 63 height 12
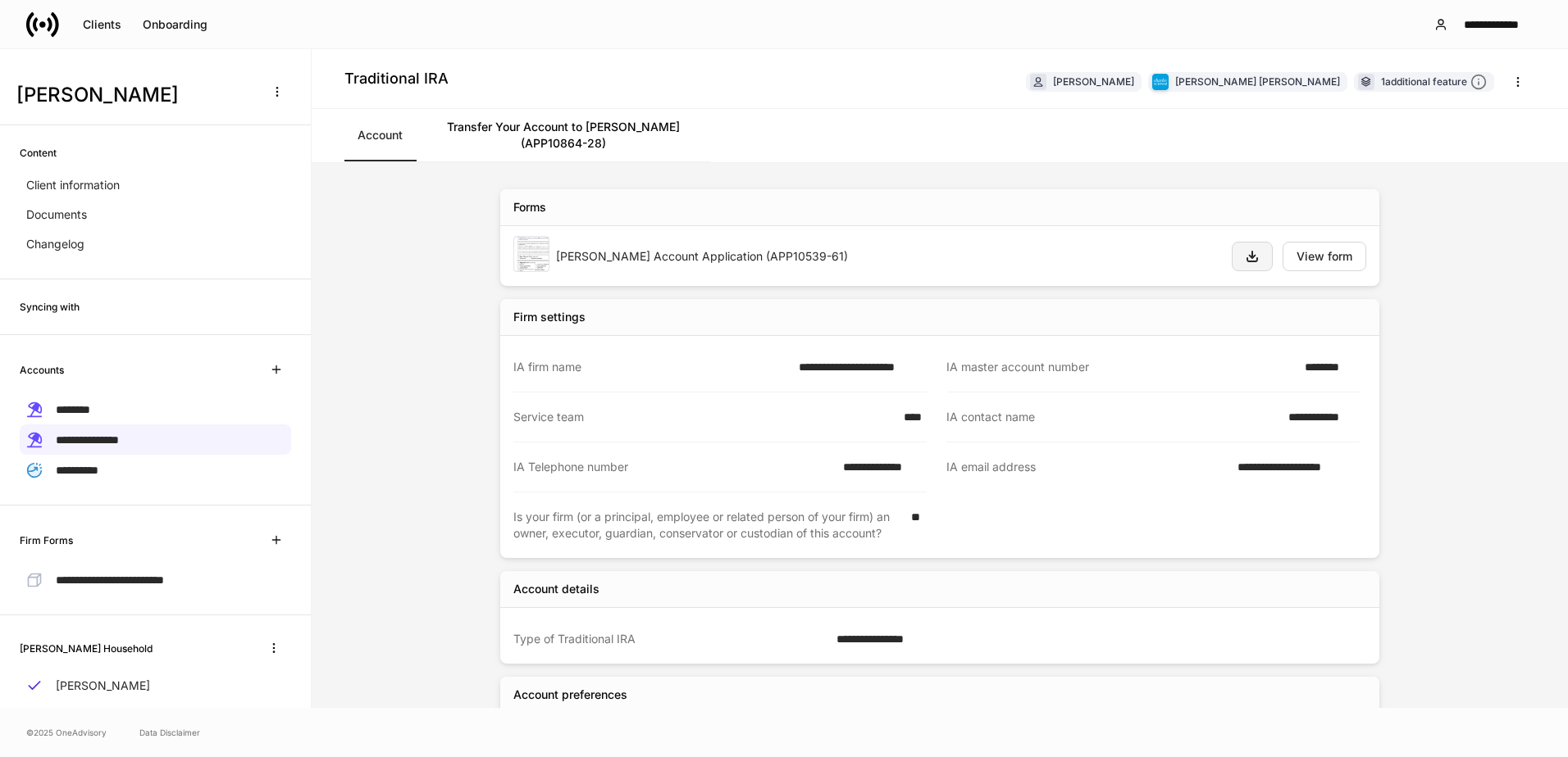
click at [1248, 255] on icon "button" at bounding box center [1252, 257] width 10 height 10
click at [584, 125] on link "Transfer Your Account to [PERSON_NAME] (APP10864-28)" at bounding box center [563, 135] width 295 height 53
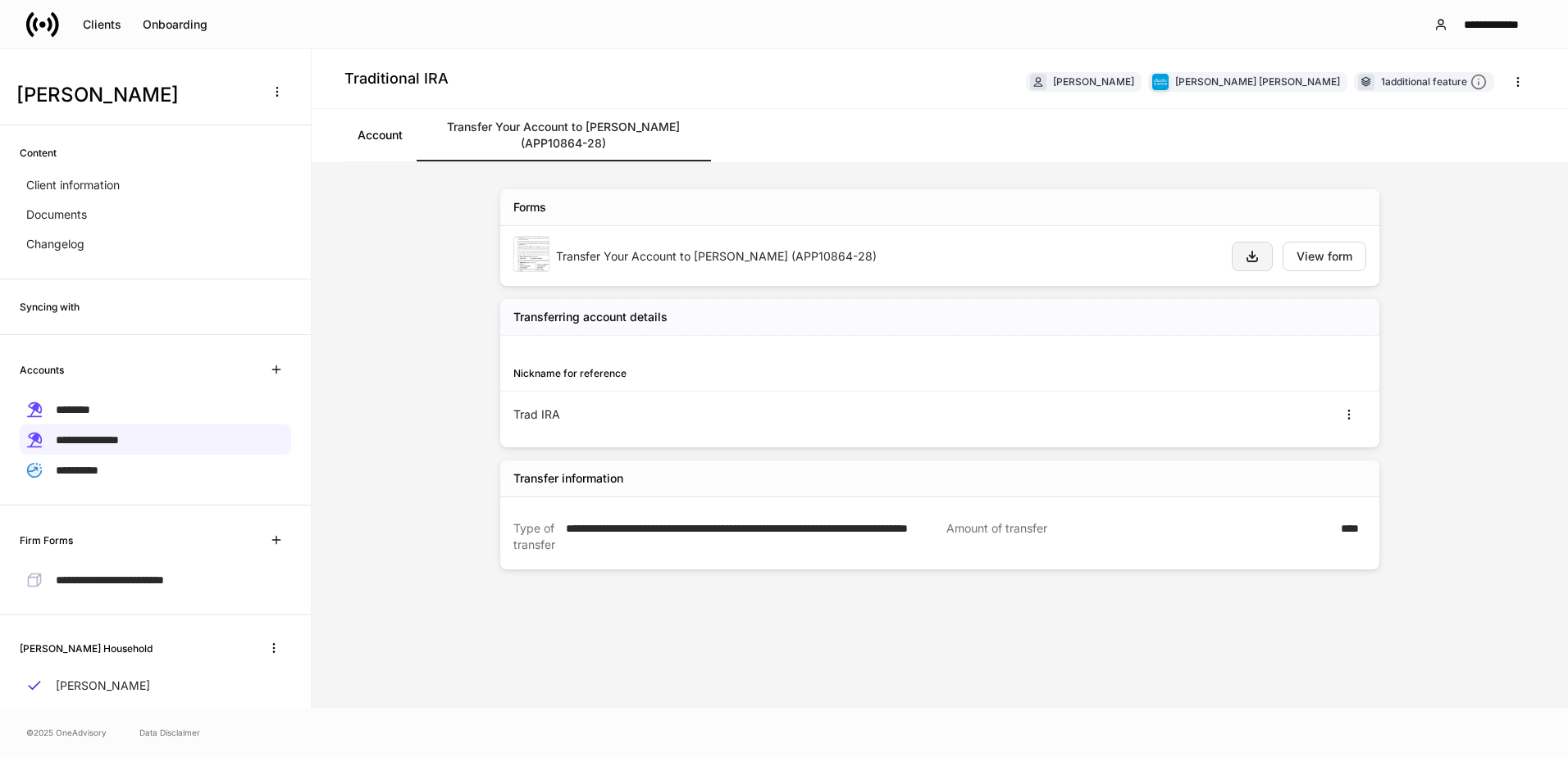
click at [1247, 254] on icon "button" at bounding box center [1252, 256] width 13 height 13
click at [419, 492] on div "**********" at bounding box center [940, 436] width 1257 height 545
click at [130, 406] on div "********" at bounding box center [156, 409] width 272 height 31
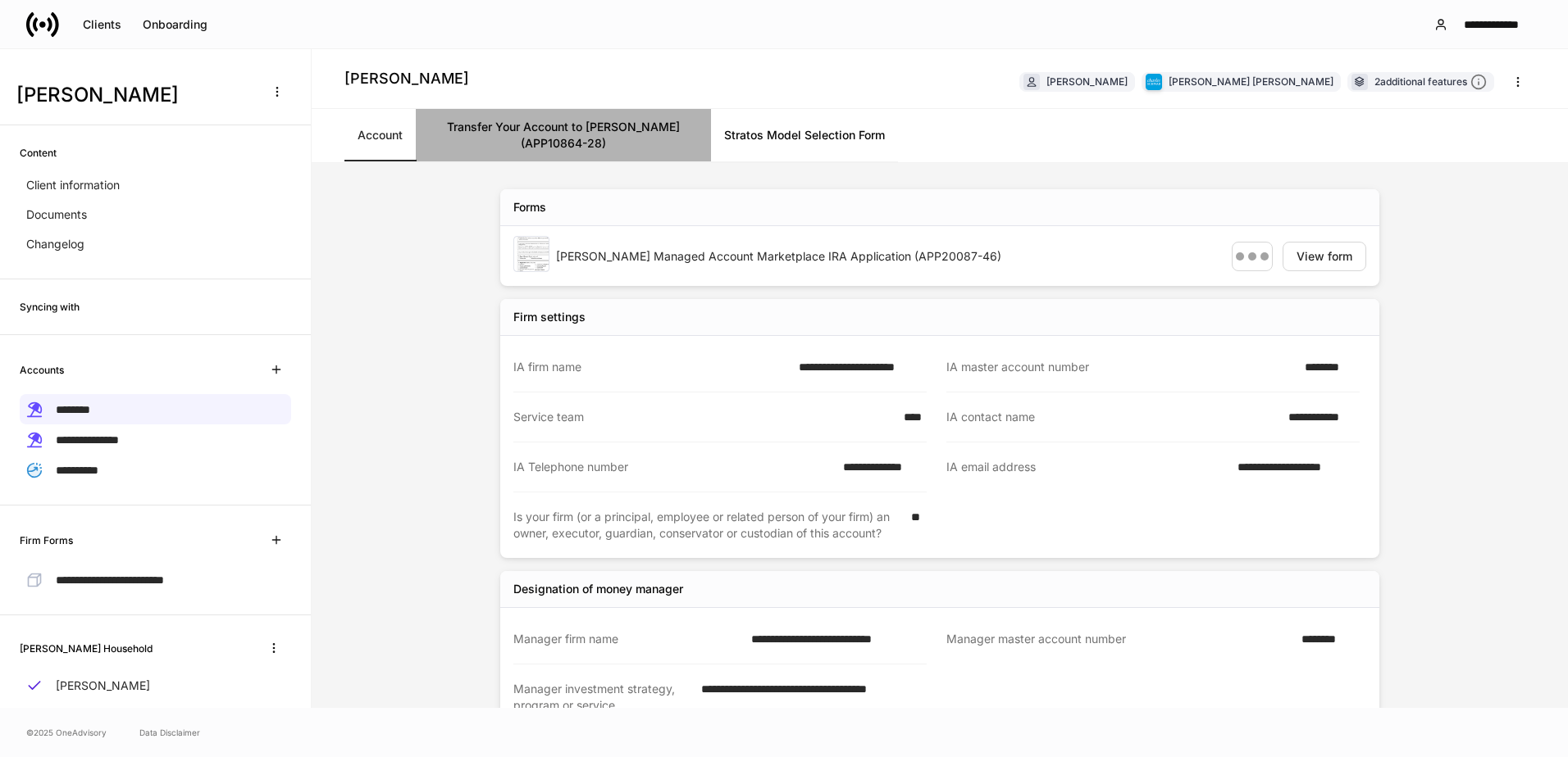
click at [580, 126] on link "Transfer Your Account to [PERSON_NAME] (APP10864-28)" at bounding box center [563, 135] width 295 height 53
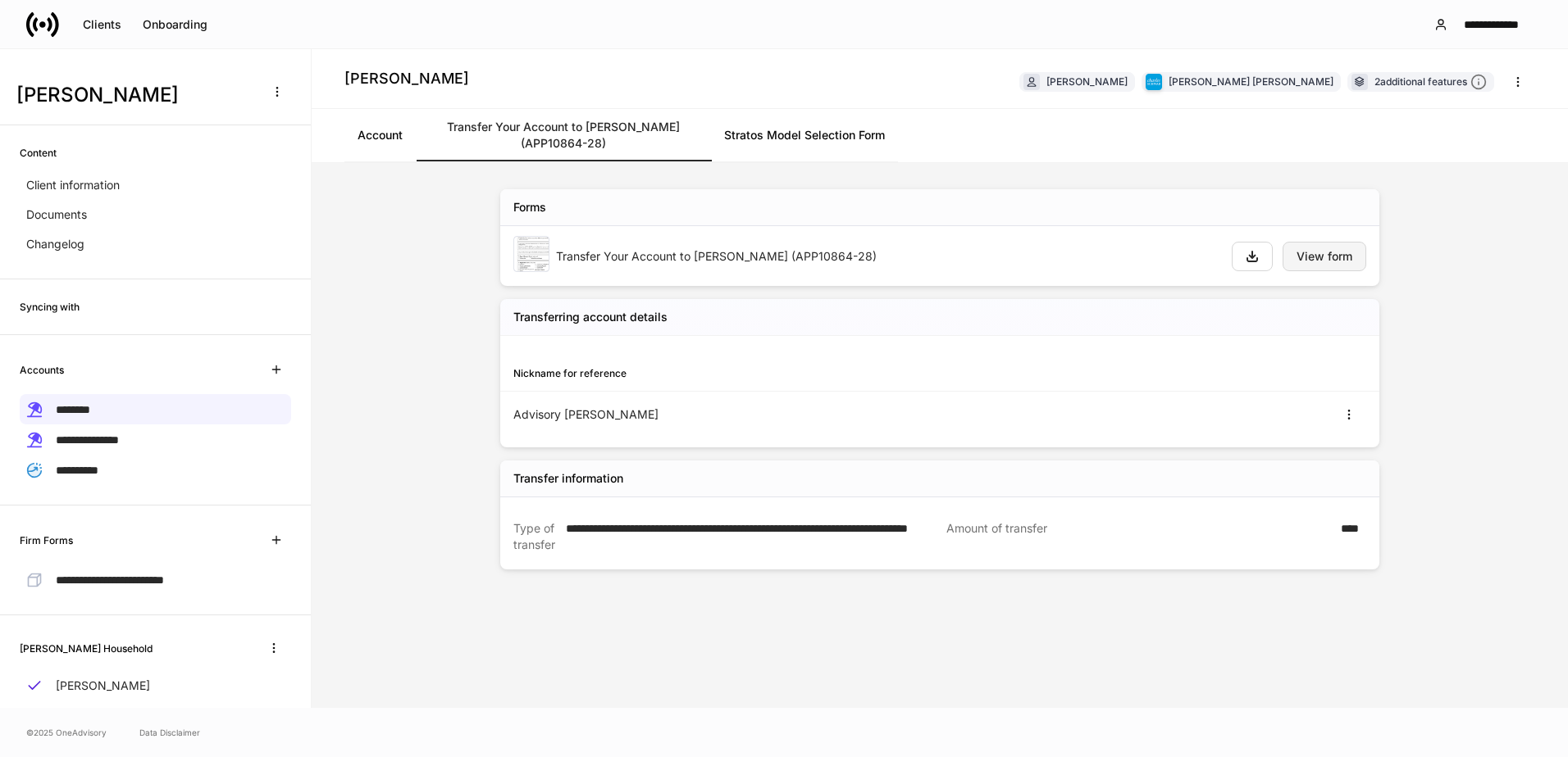
click at [1323, 263] on div "View form" at bounding box center [1324, 257] width 56 height 12
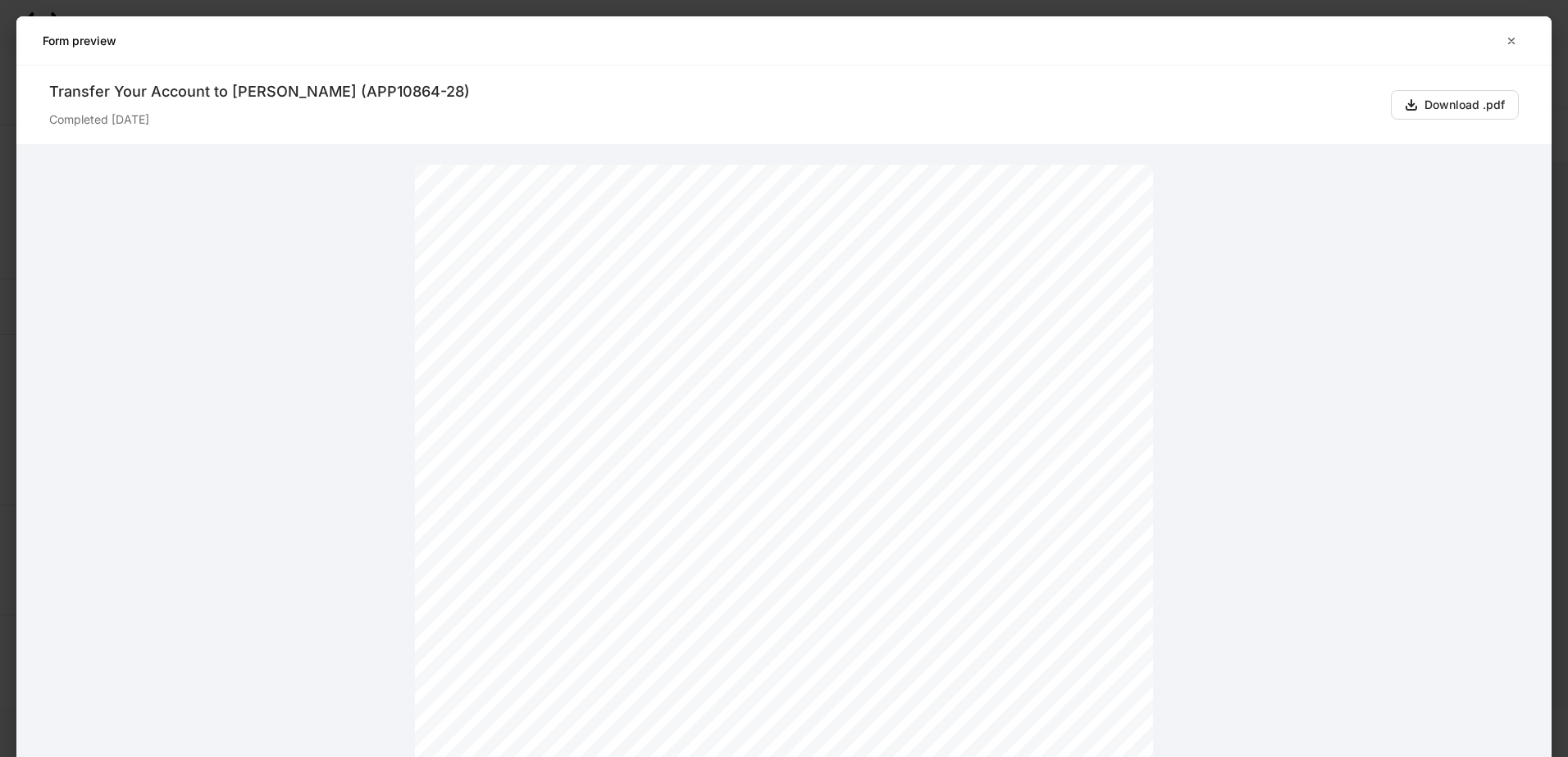
scroll to position [82, 0]
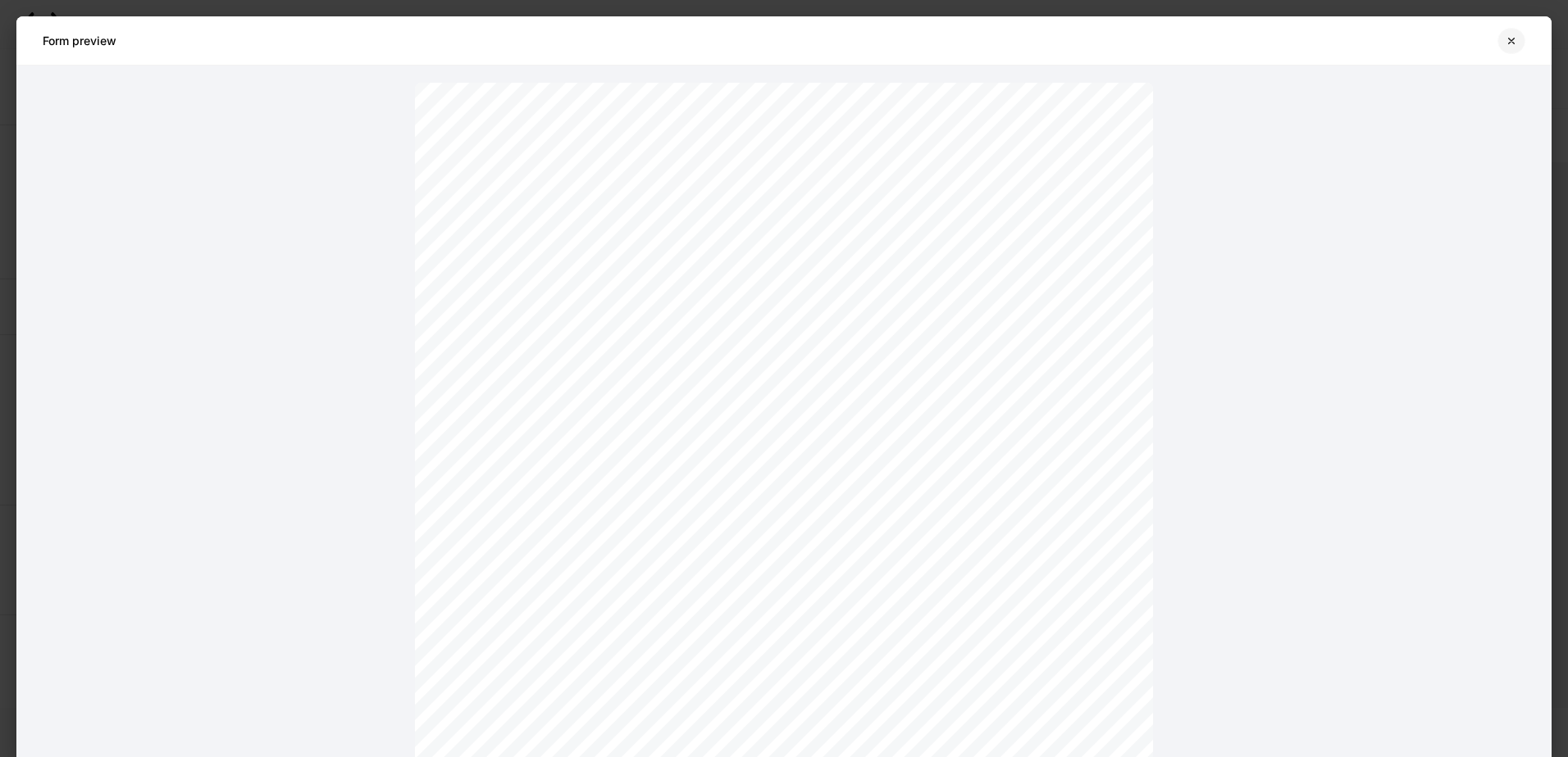
click at [1512, 45] on icon "button" at bounding box center [1511, 41] width 13 height 13
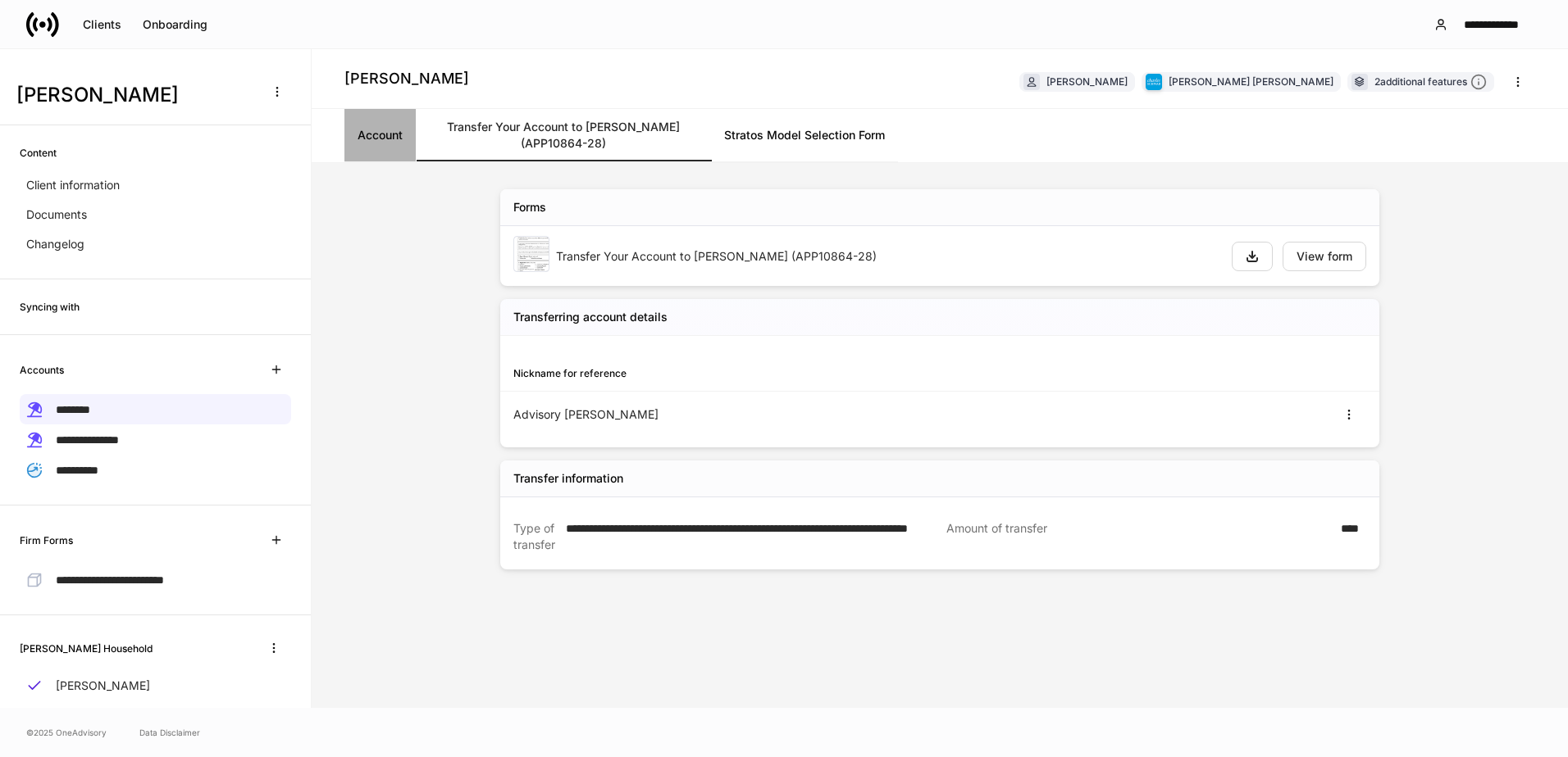
click at [383, 140] on link "Account" at bounding box center [380, 135] width 71 height 53
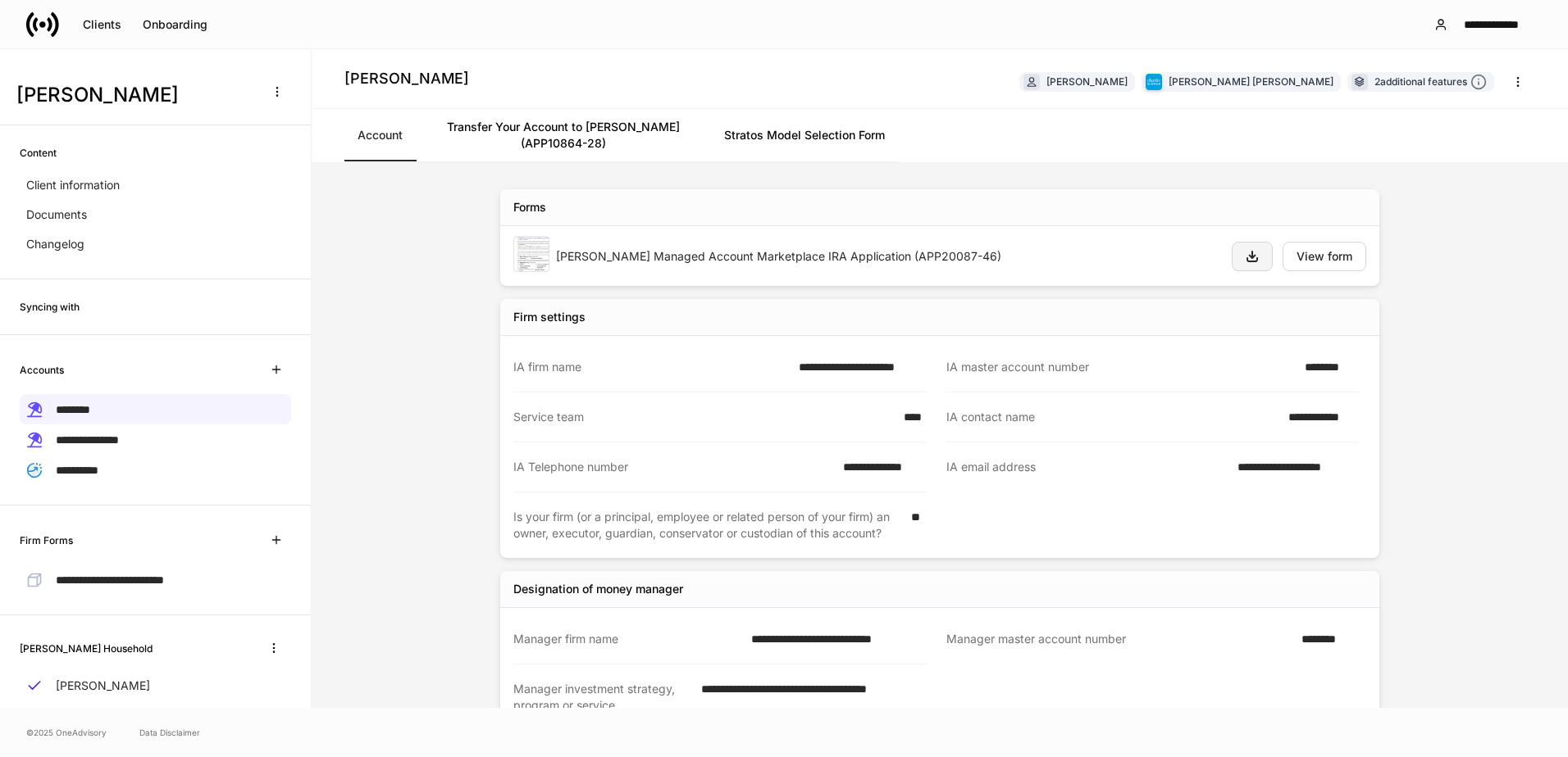
click at [1249, 250] on button "button" at bounding box center [1252, 257] width 41 height 30
click at [568, 135] on link "Transfer Your Account to [PERSON_NAME] (APP10864-28)" at bounding box center [563, 135] width 295 height 53
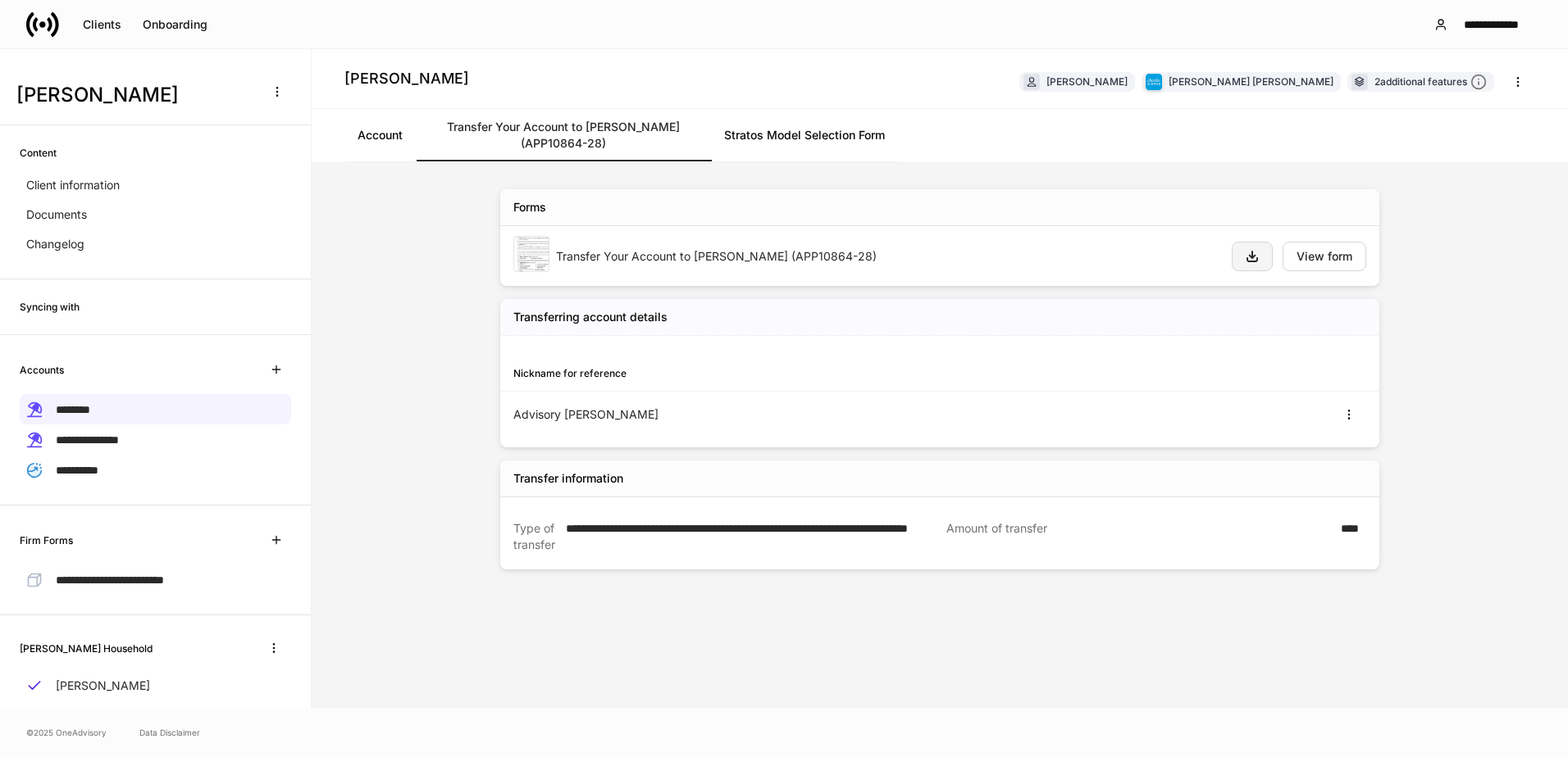
click at [1259, 257] on button "button" at bounding box center [1252, 257] width 41 height 30
click at [820, 146] on link "Stratos Model Selection Form" at bounding box center [804, 135] width 187 height 53
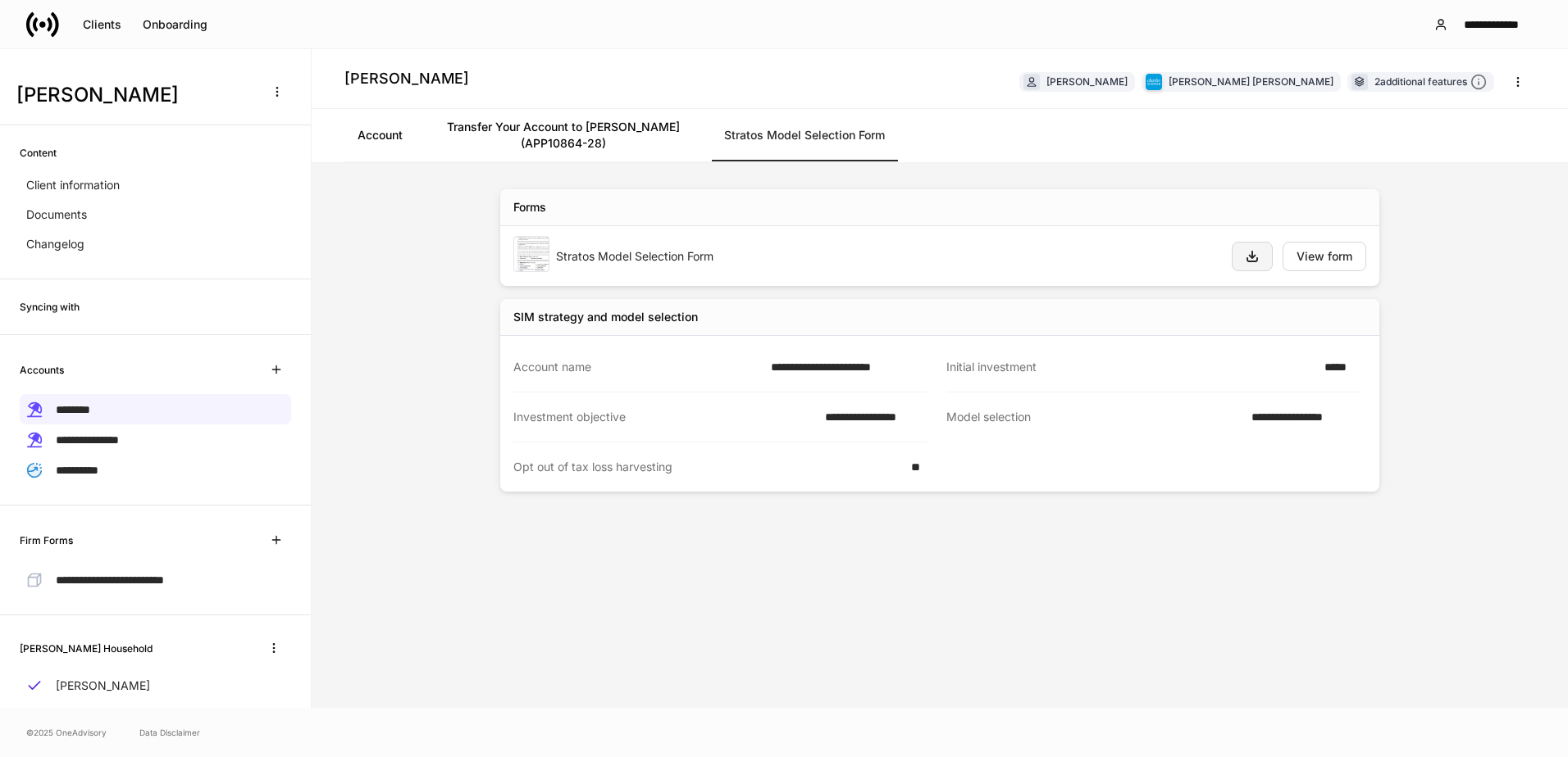
click at [1251, 260] on icon "button" at bounding box center [1252, 256] width 13 height 13
click at [137, 582] on span "**********" at bounding box center [109, 581] width 108 height 12
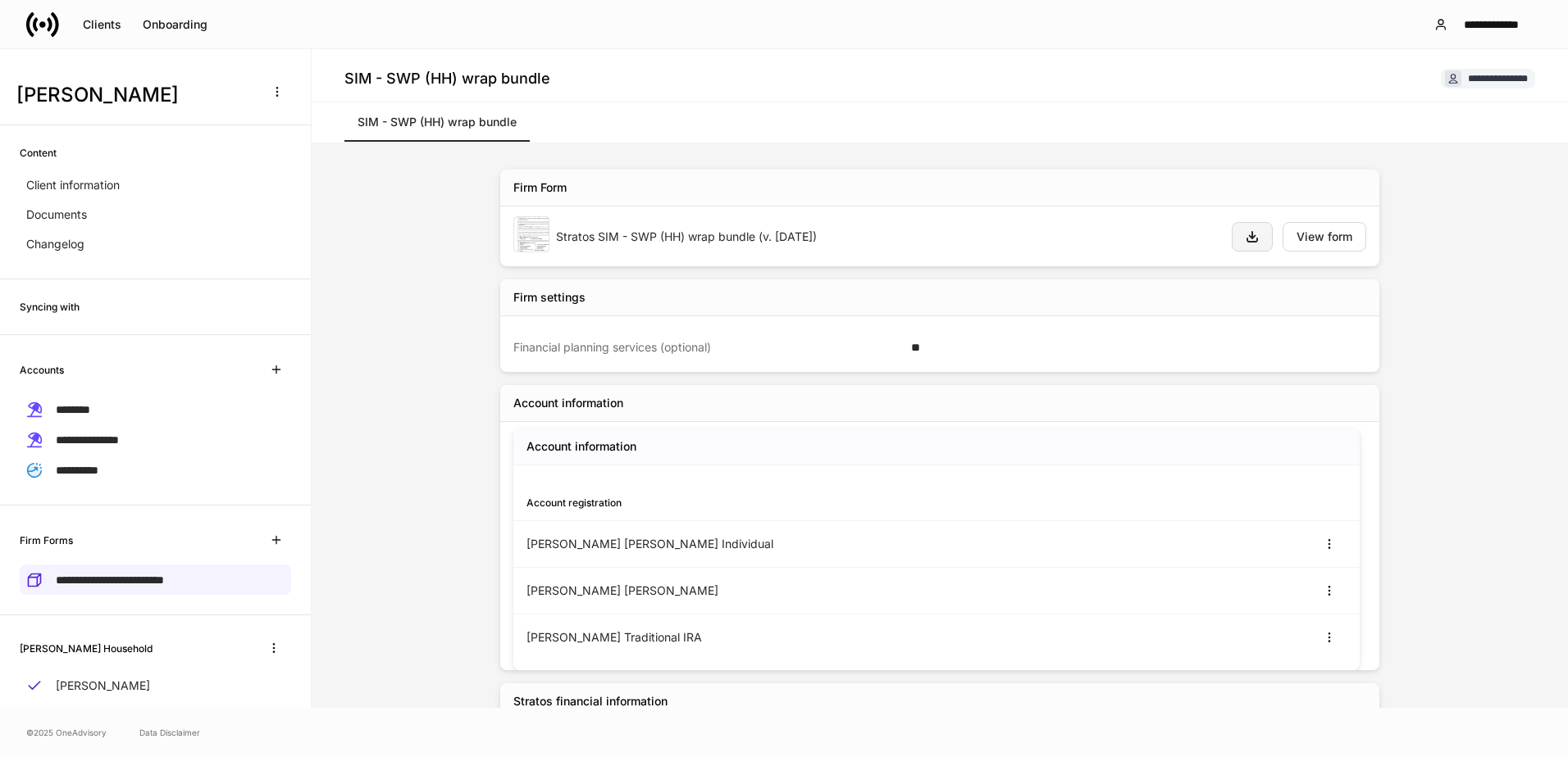
click at [1247, 233] on icon "button" at bounding box center [1252, 237] width 10 height 10
click at [412, 277] on div "**********" at bounding box center [940, 426] width 1257 height 565
click at [102, 25] on div "Clients" at bounding box center [102, 25] width 39 height 12
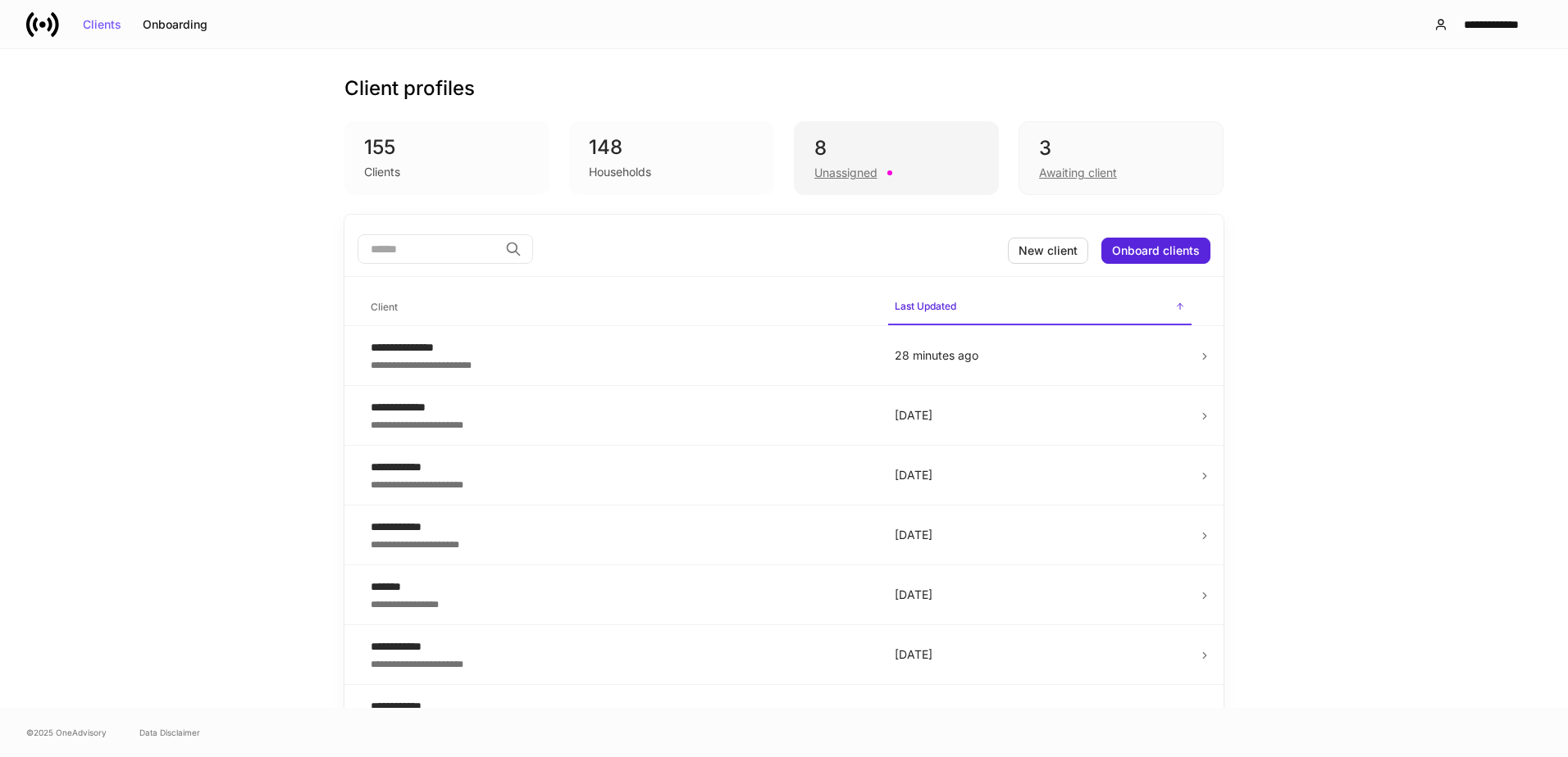
click at [925, 162] on div "Unassigned" at bounding box center [896, 171] width 164 height 20
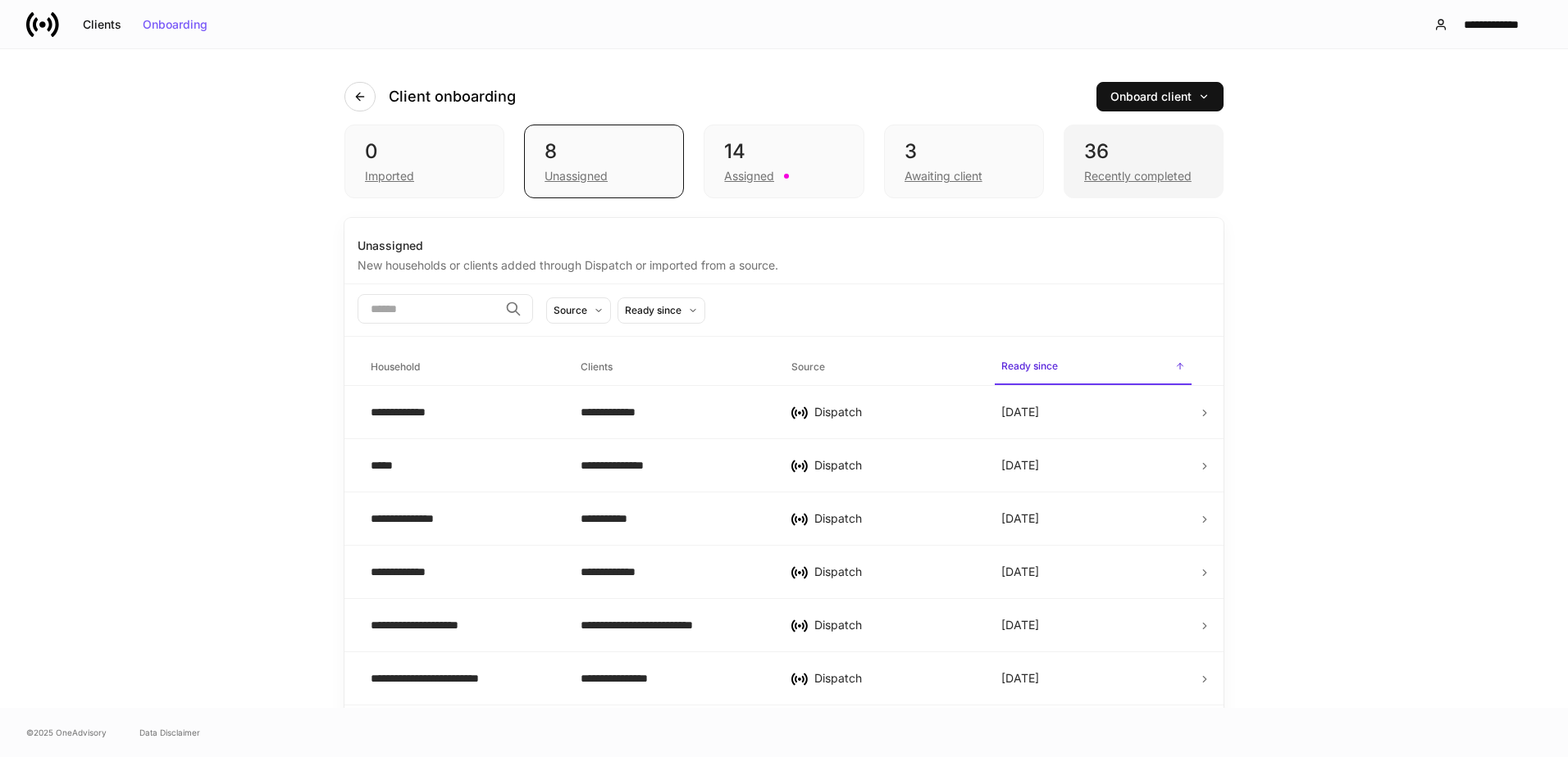
click at [1095, 167] on div "Recently completed" at bounding box center [1144, 174] width 119 height 20
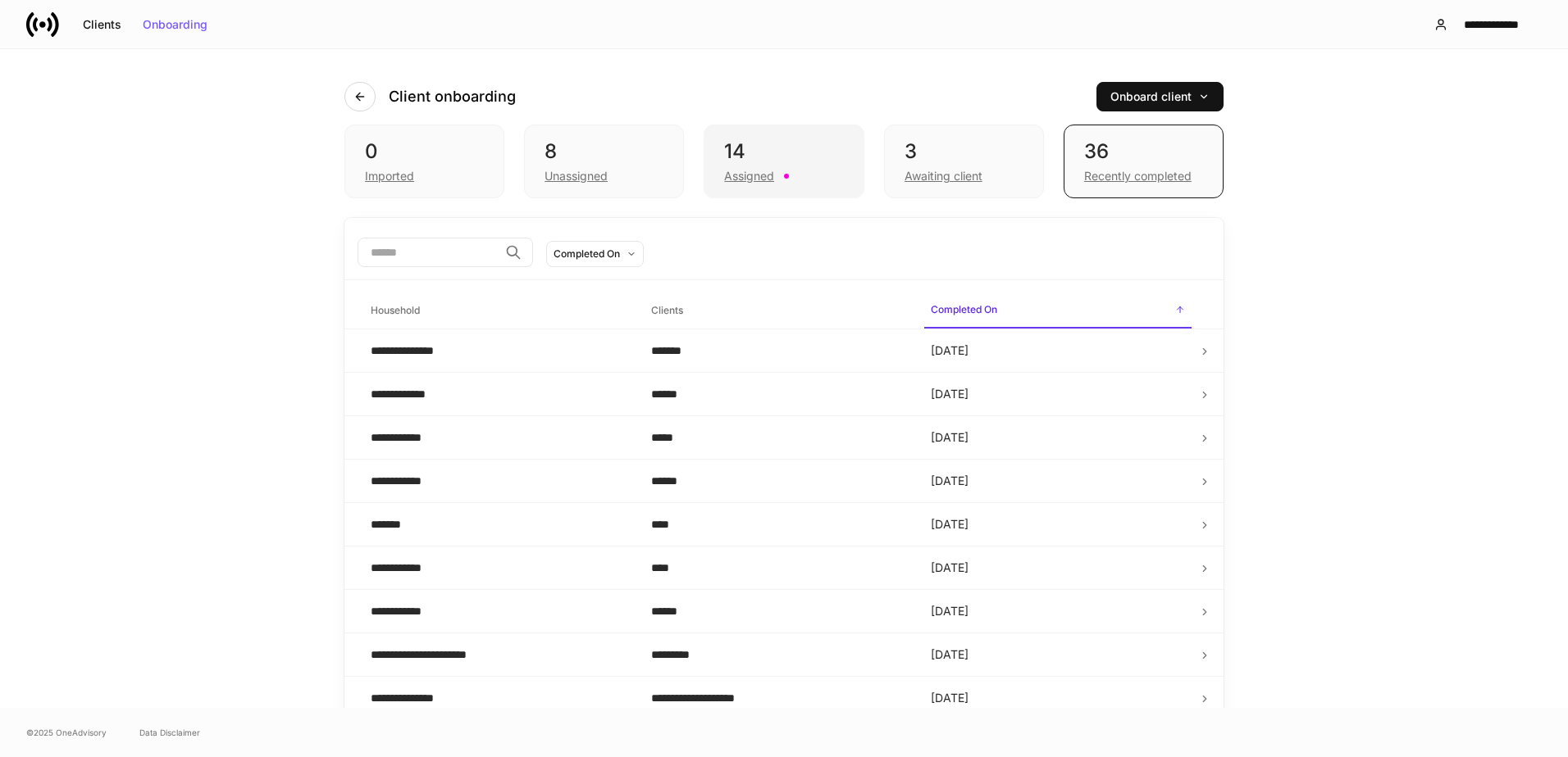
click at [839, 168] on div "14 Assigned" at bounding box center [783, 162] width 160 height 73
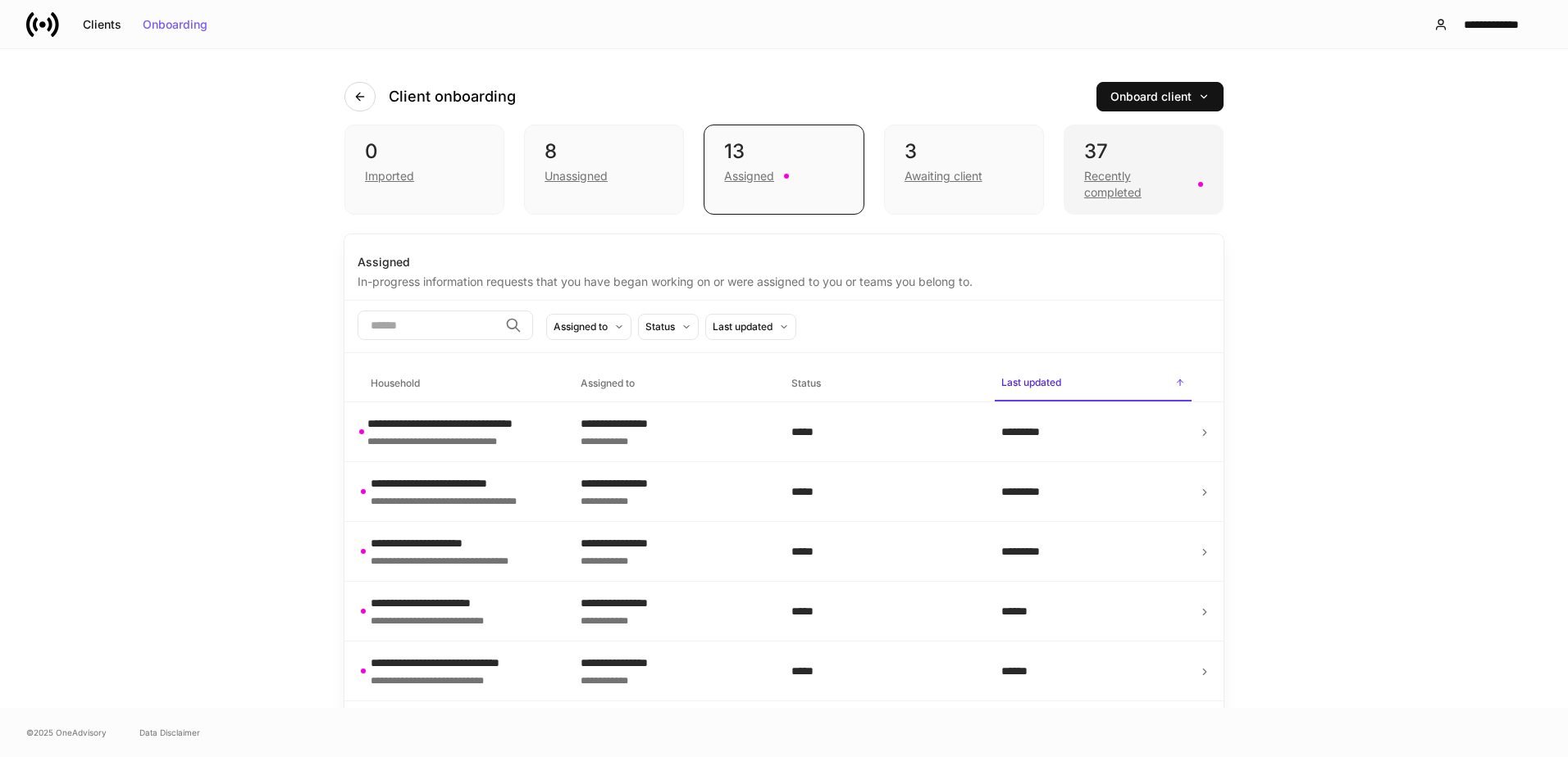
click at [1147, 155] on div "37" at bounding box center [1144, 152] width 119 height 26
